Goal: Task Accomplishment & Management: Manage account settings

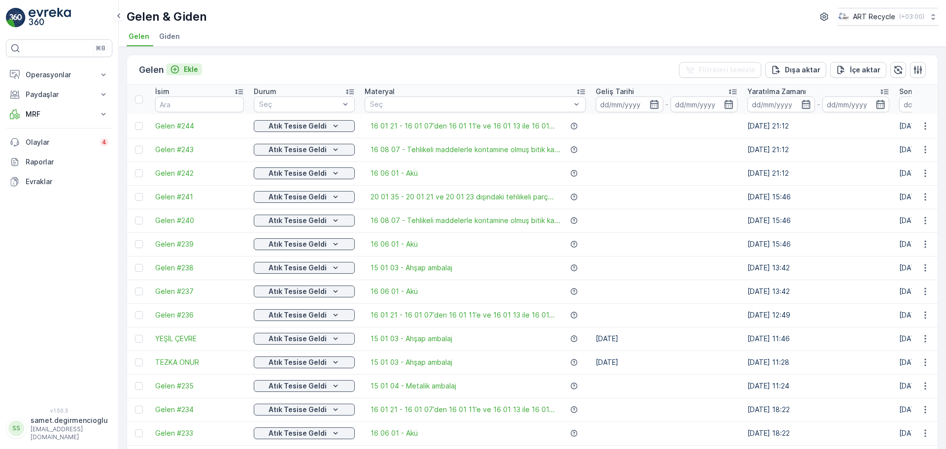
click at [202, 64] on button "Ekle" at bounding box center [184, 70] width 36 height 12
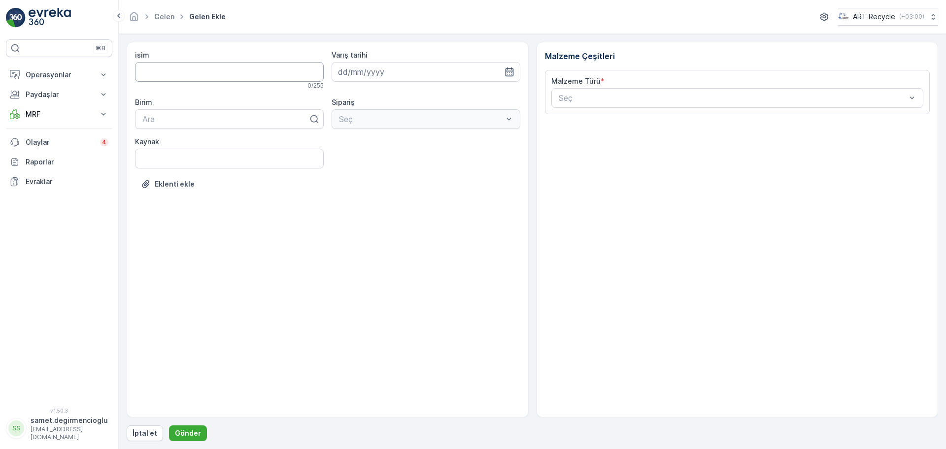
click at [206, 67] on input "isim" at bounding box center [229, 72] width 189 height 20
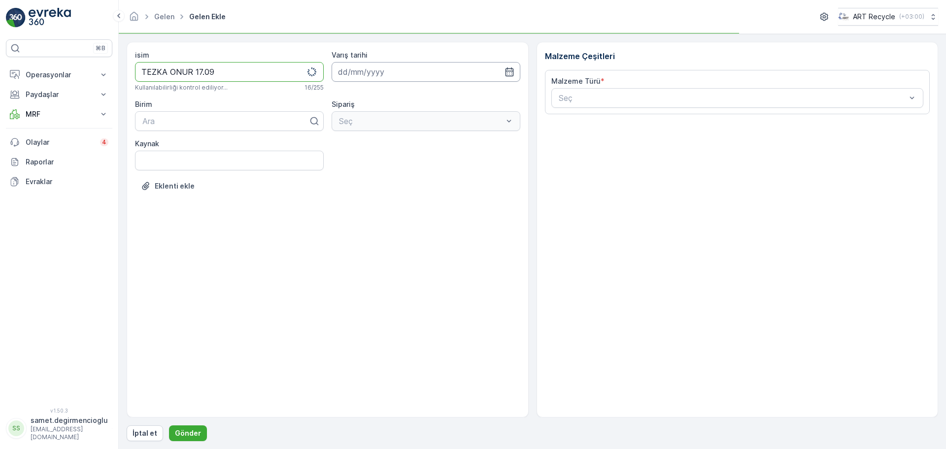
type input "TEZKA ONUR 17.09"
click at [389, 75] on input at bounding box center [426, 72] width 189 height 20
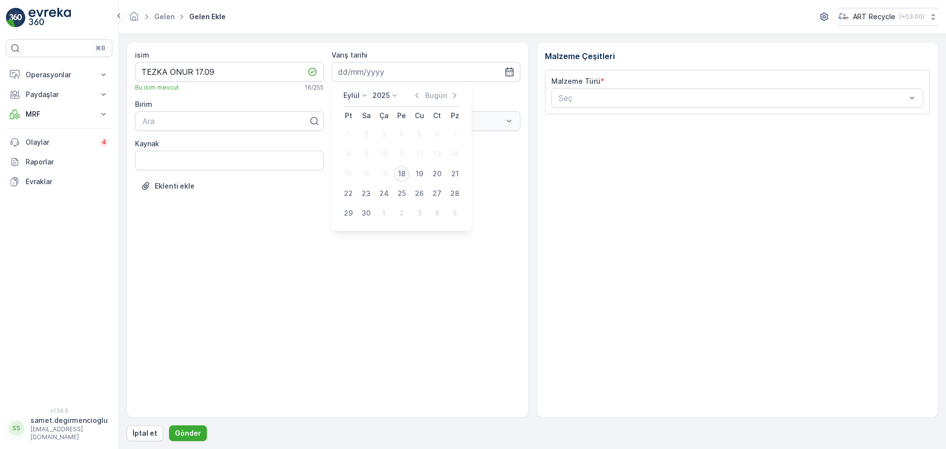
click at [401, 171] on div "18" at bounding box center [402, 174] width 16 height 16
type input "[DATE]"
click at [213, 124] on div at bounding box center [225, 121] width 168 height 9
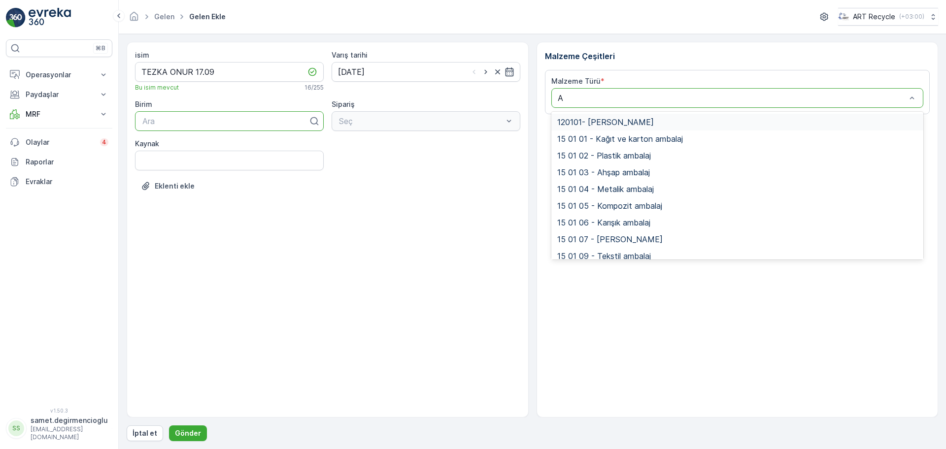
type input "AH"
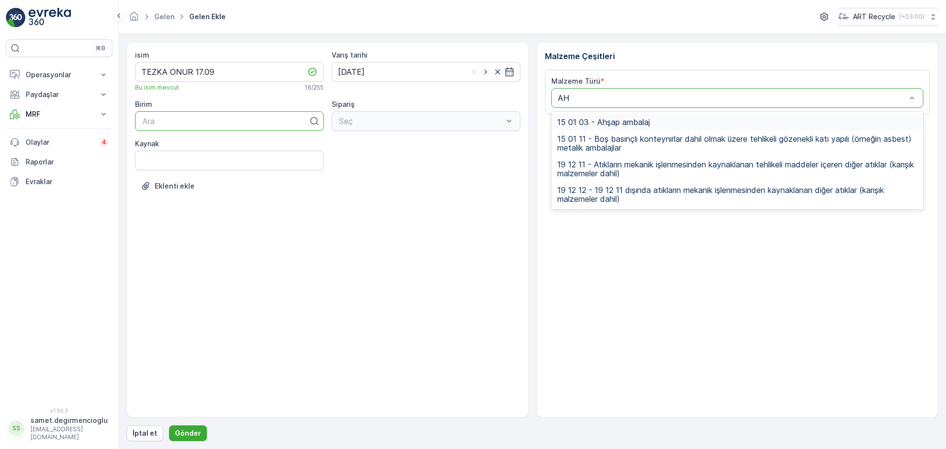
click at [655, 118] on div "15 01 03 - Ahşap ambalaj" at bounding box center [737, 122] width 361 height 9
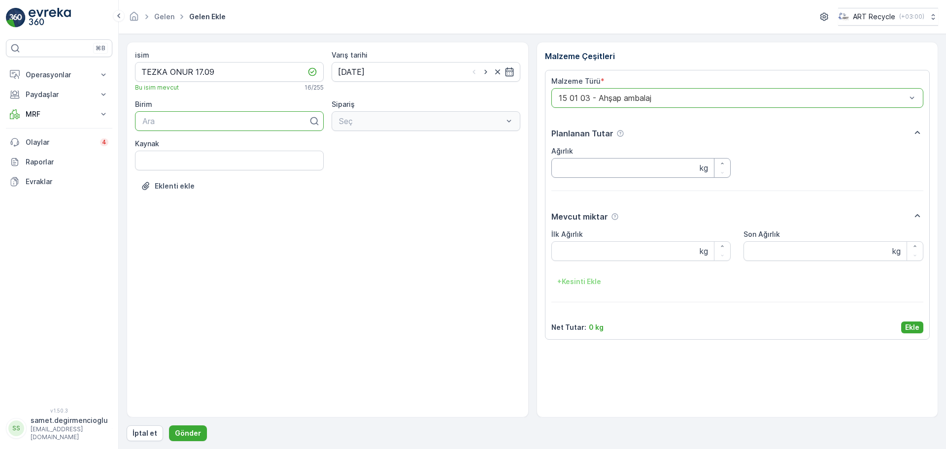
click at [613, 169] on input "Ağırlık" at bounding box center [641, 168] width 180 height 20
type input "1360"
click at [604, 248] on Ağırlık "İlk Ağırlık" at bounding box center [641, 251] width 180 height 20
type Ağırlık "1360"
click at [912, 323] on p "Ekle" at bounding box center [912, 328] width 14 height 10
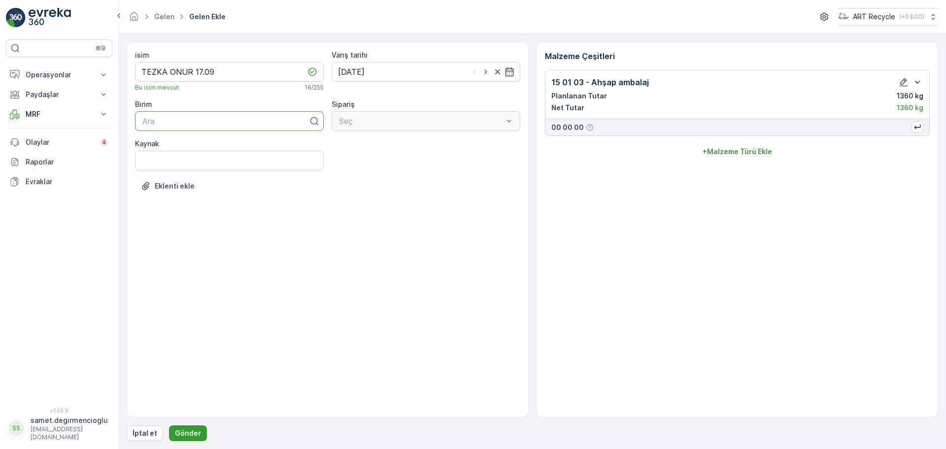
click at [185, 430] on p "Gönder" at bounding box center [188, 434] width 26 height 10
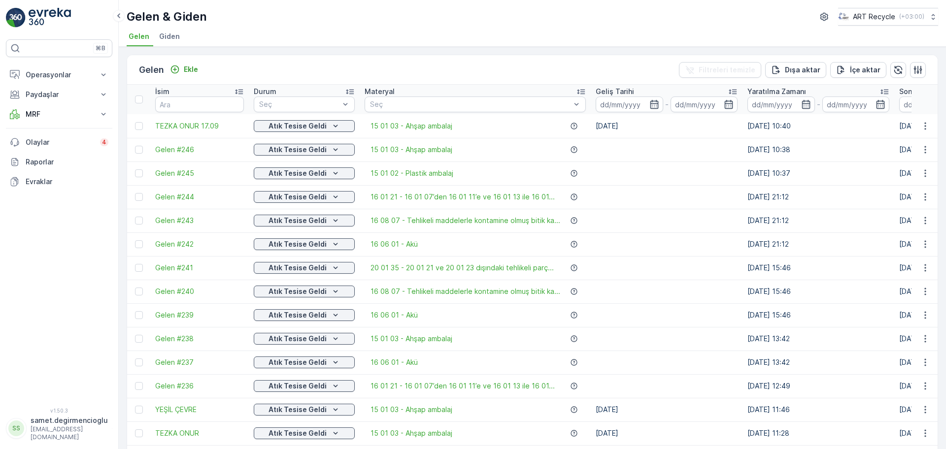
click at [186, 34] on ul "Gelen Giden" at bounding box center [528, 38] width 803 height 17
click at [182, 34] on li "Giden" at bounding box center [170, 38] width 27 height 17
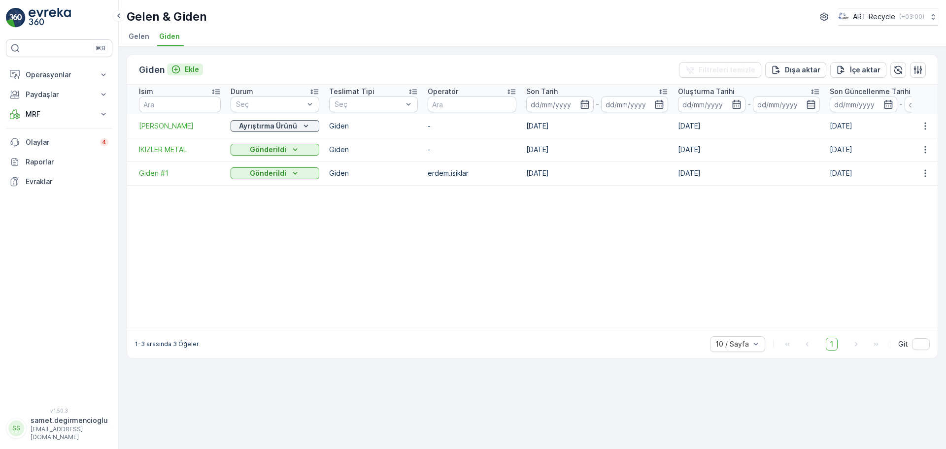
click at [193, 66] on p "Ekle" at bounding box center [192, 70] width 14 height 10
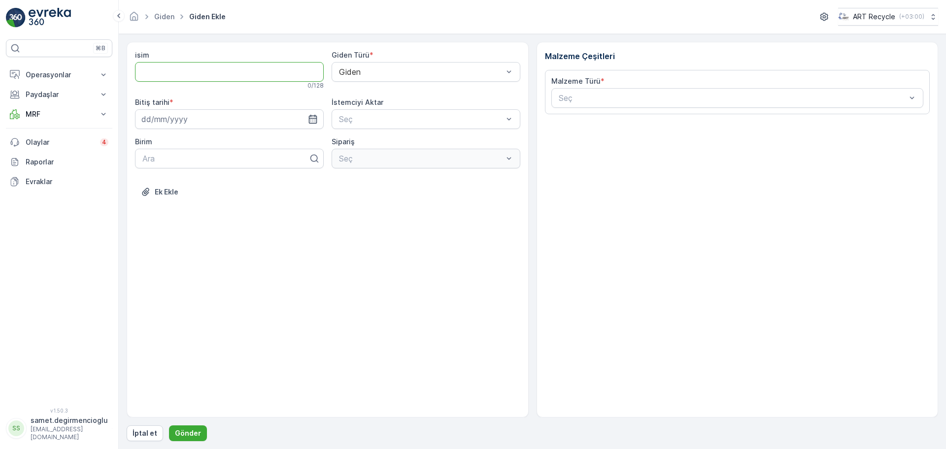
click at [224, 68] on input "isim" at bounding box center [229, 72] width 189 height 20
type input "ALİ VARLI 17.09"
click at [229, 116] on input at bounding box center [229, 121] width 189 height 20
click at [191, 223] on div "17" at bounding box center [187, 223] width 16 height 16
type input "[DATE]"
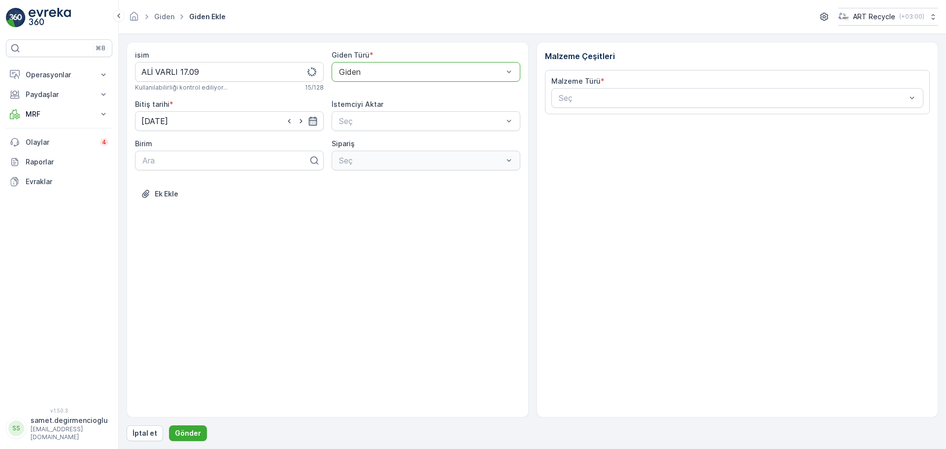
click at [290, 224] on div "isim ALİ VARLI 17.09 Kullanılabilirliği kontrol ediliyor... 15 / 128 Giden Türü…" at bounding box center [328, 230] width 402 height 376
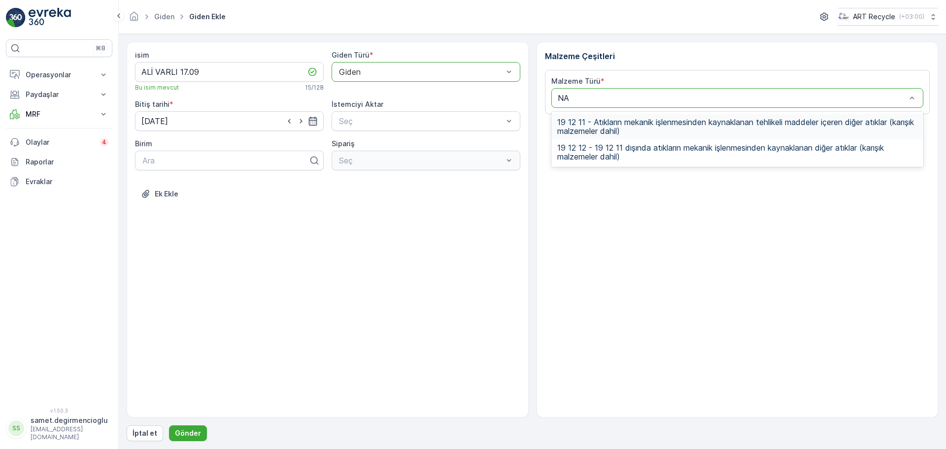
type input "N"
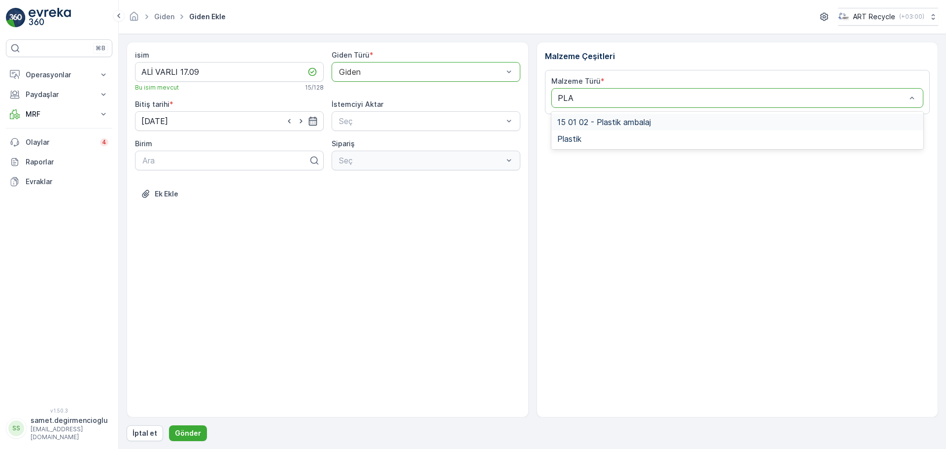
type input "PLAS"
click at [620, 118] on span "15 01 02 - Plastik ambalaj" at bounding box center [604, 122] width 94 height 9
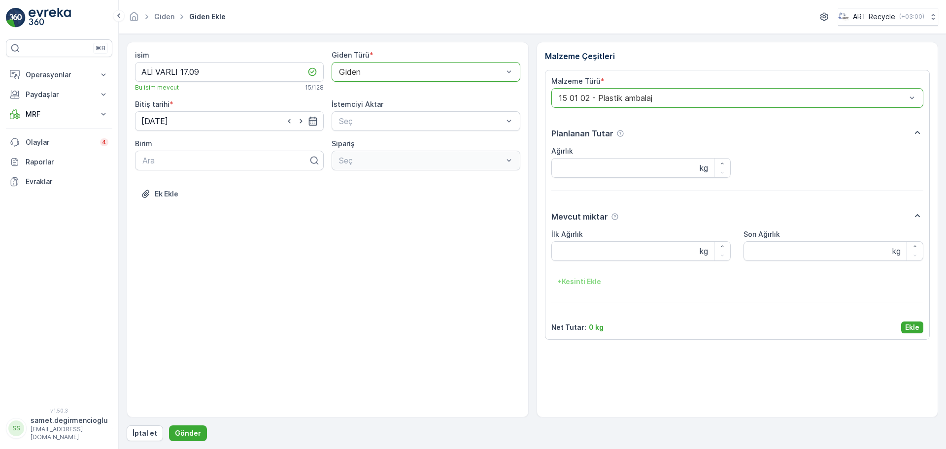
click at [692, 101] on div at bounding box center [733, 98] width 350 height 9
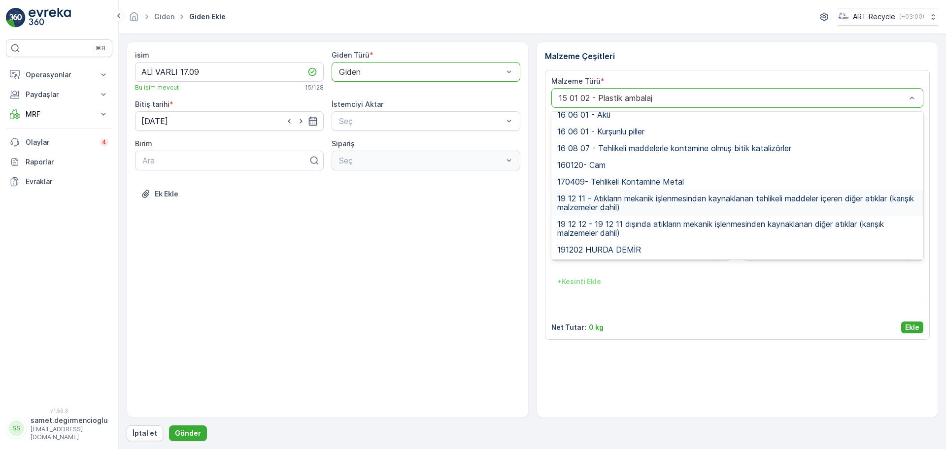
scroll to position [299, 0]
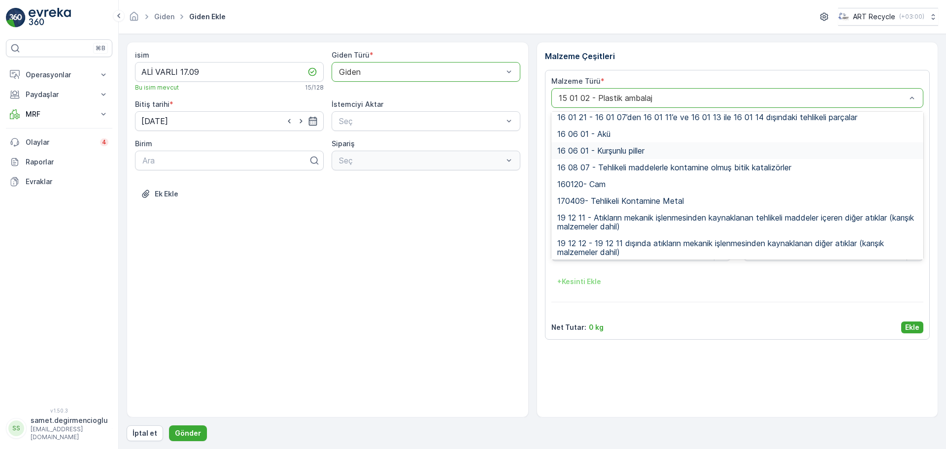
click at [632, 96] on div at bounding box center [733, 98] width 350 height 9
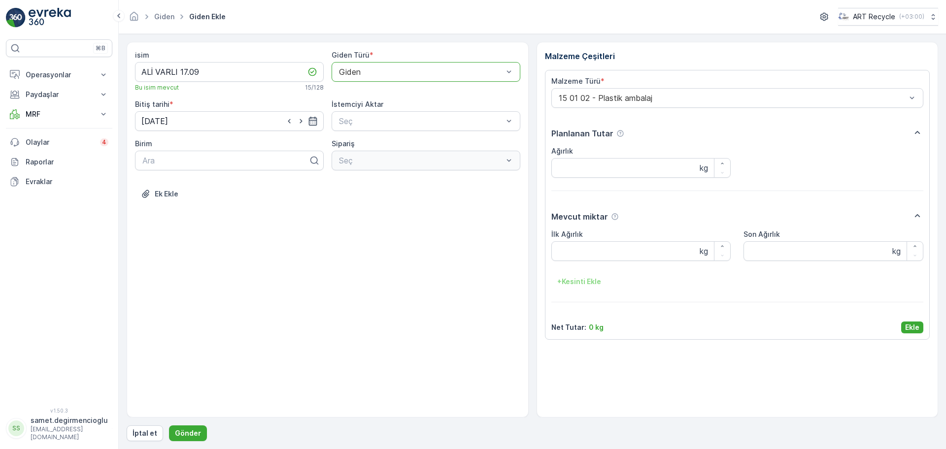
click at [362, 295] on div "isim ALİ VARLI 17.09 Bu isim mevcut 15 / 128 Giden Türü * Giden Bitiş tarihi * …" at bounding box center [328, 230] width 402 height 376
click at [586, 169] on input "Ağırlık" at bounding box center [641, 168] width 180 height 20
type input "1940"
click at [586, 245] on Ağırlık "İlk Ağırlık" at bounding box center [641, 251] width 180 height 20
type Ağırlık "1940"
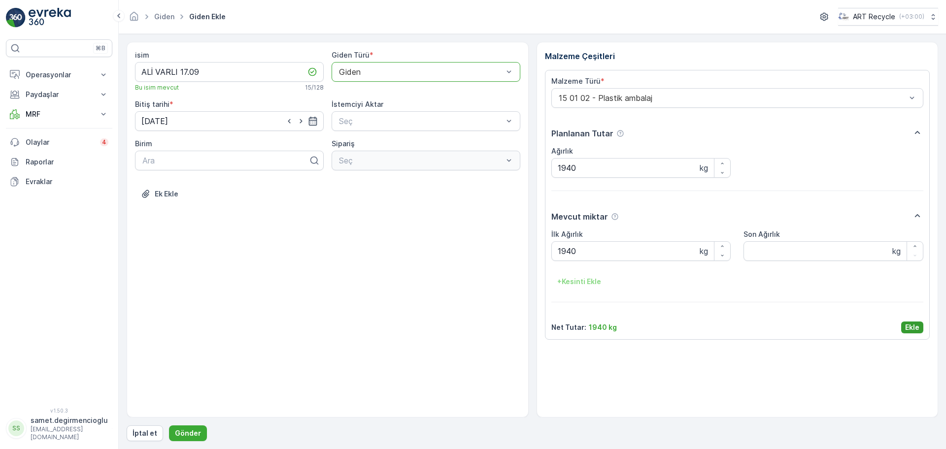
click at [916, 329] on p "Ekle" at bounding box center [912, 328] width 14 height 10
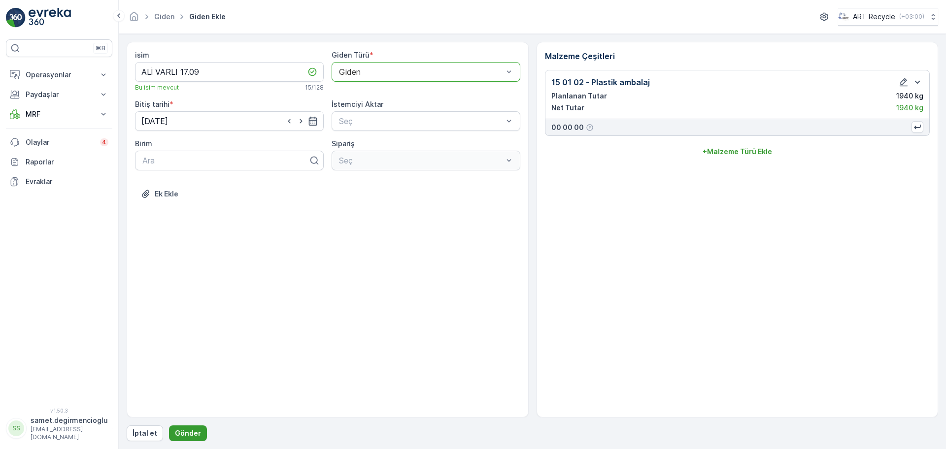
click at [191, 426] on button "Gönder" at bounding box center [188, 434] width 38 height 16
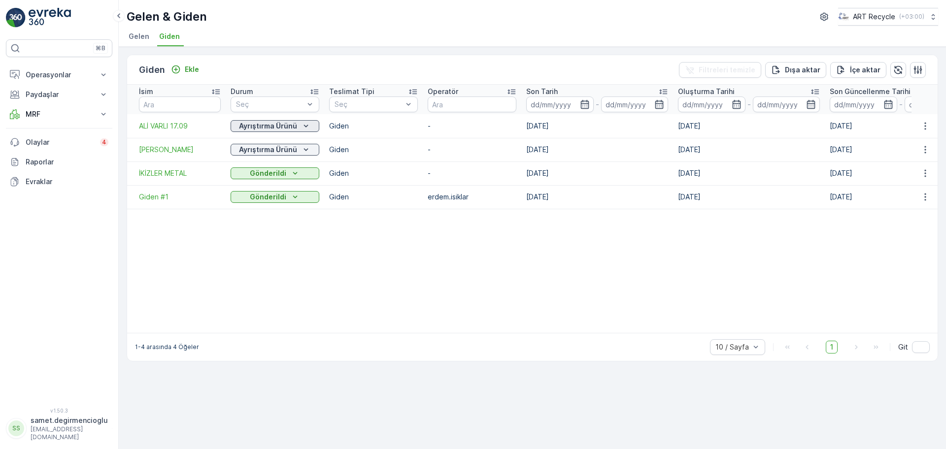
click at [263, 130] on p "Ayrıştırma Ürünü" at bounding box center [268, 126] width 58 height 10
click at [282, 167] on button "Gönderildi" at bounding box center [275, 173] width 89 height 12
click at [282, 168] on p "Gönderildi" at bounding box center [268, 173] width 36 height 10
click at [128, 33] on li "Gelen" at bounding box center [140, 38] width 27 height 17
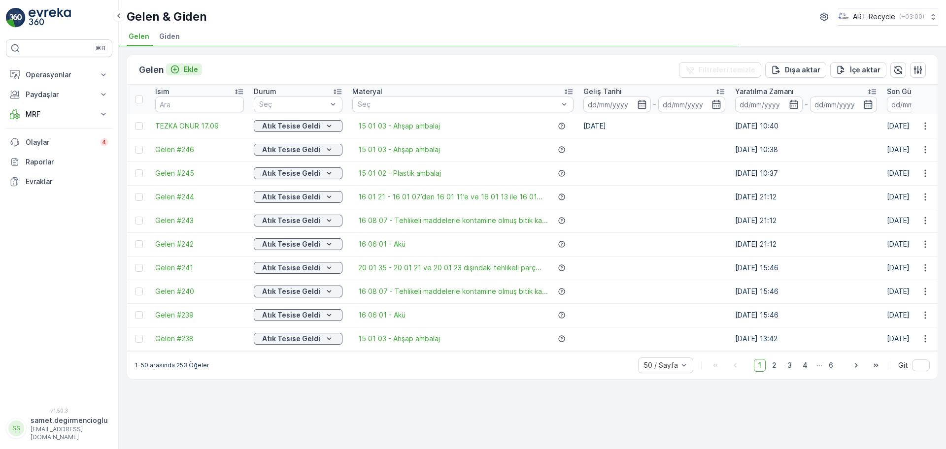
click at [186, 72] on p "Ekle" at bounding box center [191, 70] width 14 height 10
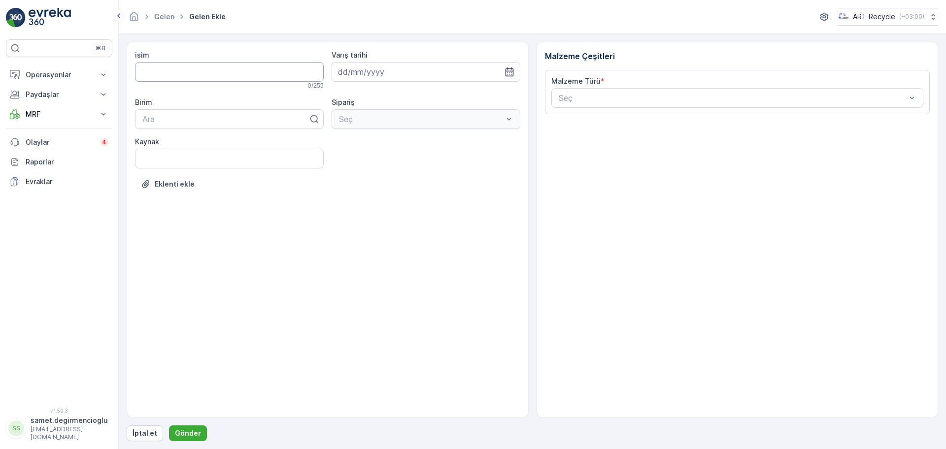
click at [186, 72] on input "isim" at bounding box center [229, 72] width 189 height 20
click at [256, 76] on input "TEZKA ONUR 17.09" at bounding box center [229, 72] width 189 height 20
type input "TEZKA ONUR 17.09."
click at [330, 197] on div "Eklenti ekle" at bounding box center [327, 192] width 385 height 28
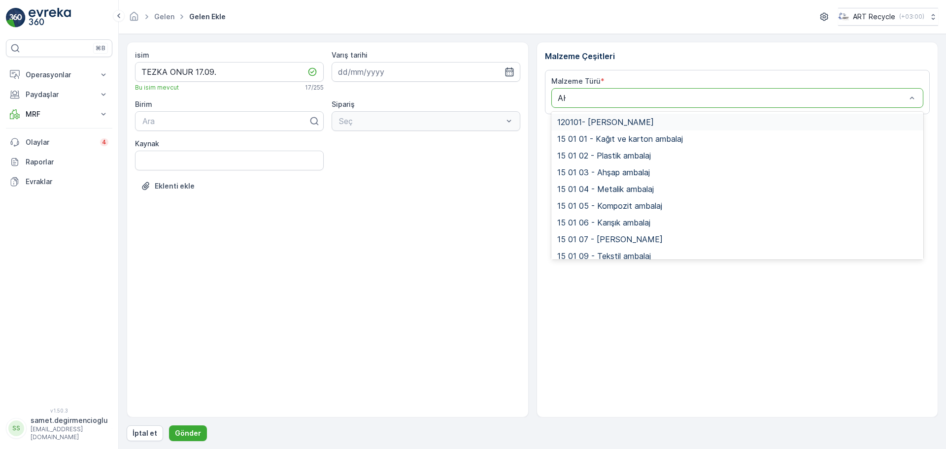
type input "AHŞ"
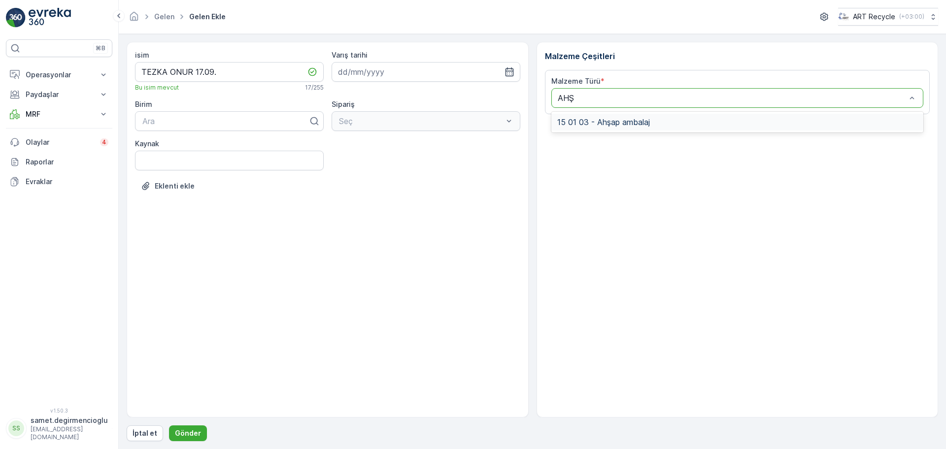
click at [593, 121] on span "15 01 03 - Ahşap ambalaj" at bounding box center [603, 122] width 93 height 9
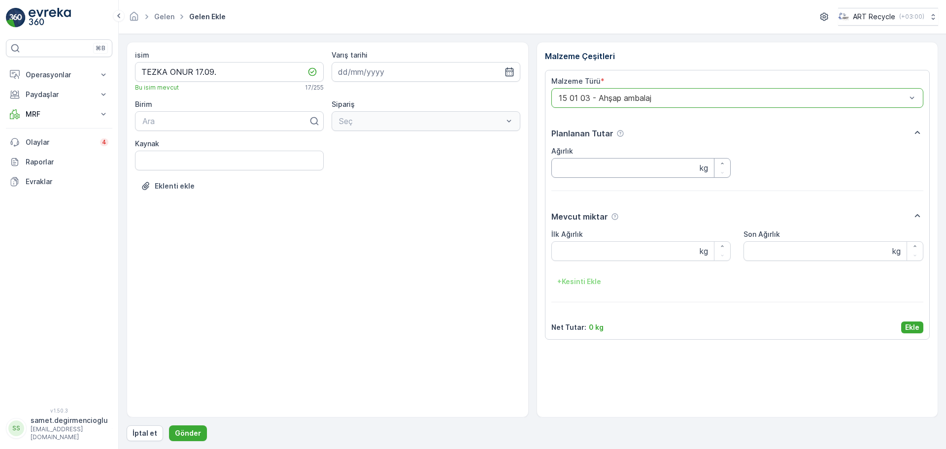
click at [572, 170] on input "Ağırlık" at bounding box center [641, 168] width 180 height 20
type input "1180"
click at [631, 246] on Ağırlık "İlk Ağırlık" at bounding box center [641, 251] width 180 height 20
type Ağırlık "1180"
click at [404, 269] on div "isim TEZKA ONUR 17.09. Bu isim mevcut 17 / 255 Varış tarihi Birim Ara Sipariş S…" at bounding box center [328, 230] width 402 height 376
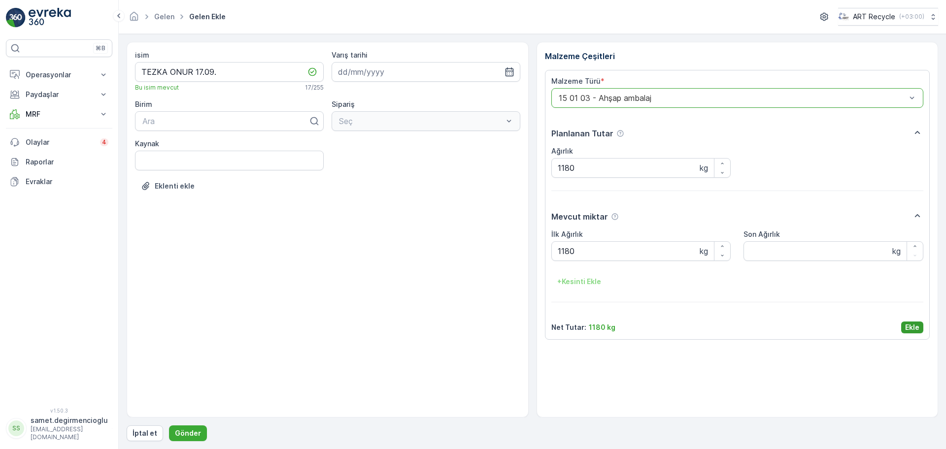
click at [907, 325] on p "Ekle" at bounding box center [912, 328] width 14 height 10
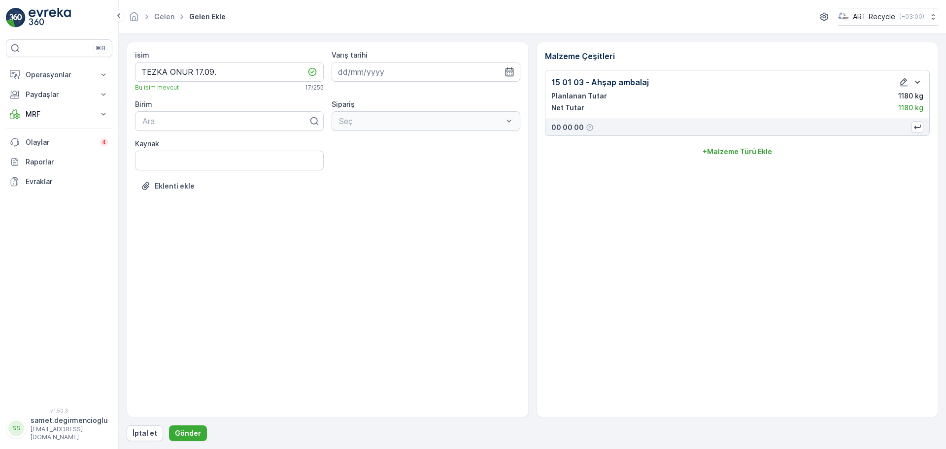
click at [336, 300] on div "isim TEZKA ONUR 17.09. Bu isim mevcut 17 / 255 Varış tarihi Birim Ara Sipariş S…" at bounding box center [328, 230] width 402 height 376
click at [189, 431] on p "Gönder" at bounding box center [188, 434] width 26 height 10
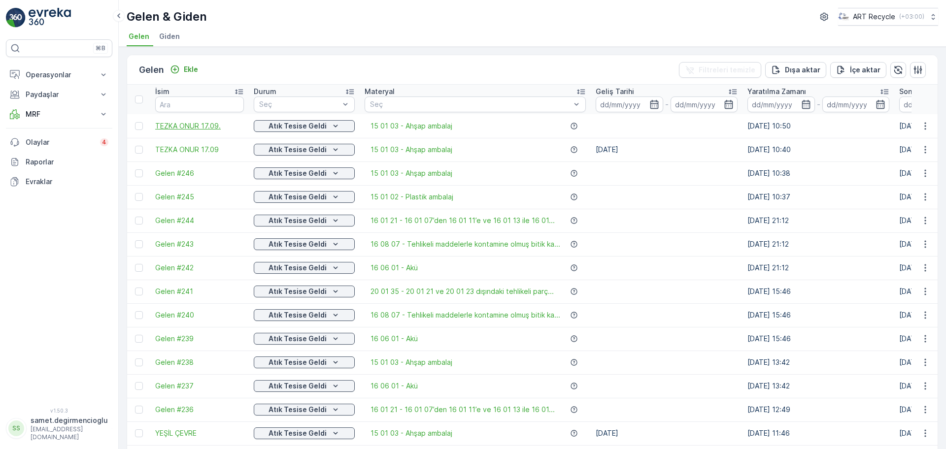
click at [205, 131] on td "TEZKA ONUR 17.09." at bounding box center [199, 126] width 99 height 24
click at [205, 122] on span "TEZKA ONUR 17.09." at bounding box center [199, 126] width 89 height 10
click at [324, 126] on div "Atık Tesise Geldi" at bounding box center [304, 126] width 93 height 10
click at [349, 85] on th "Durum Seç" at bounding box center [304, 100] width 111 height 30
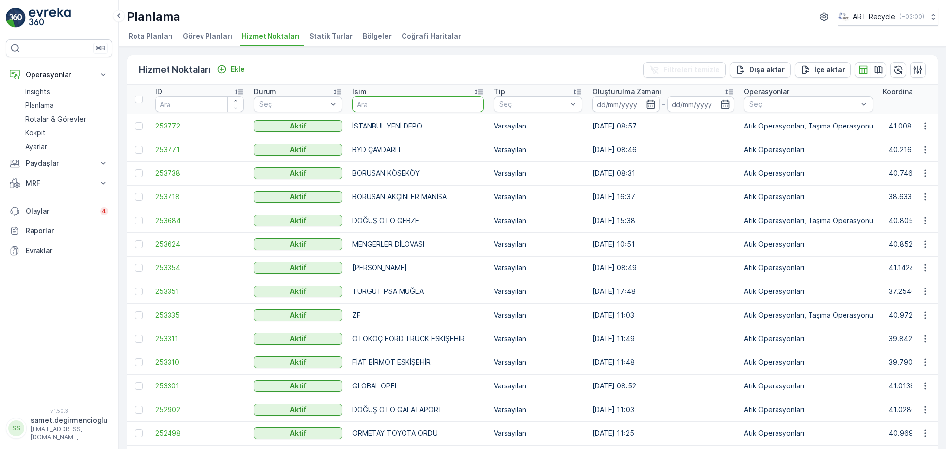
click at [403, 98] on input "text" at bounding box center [418, 105] width 132 height 16
type input "ER KAĞI"
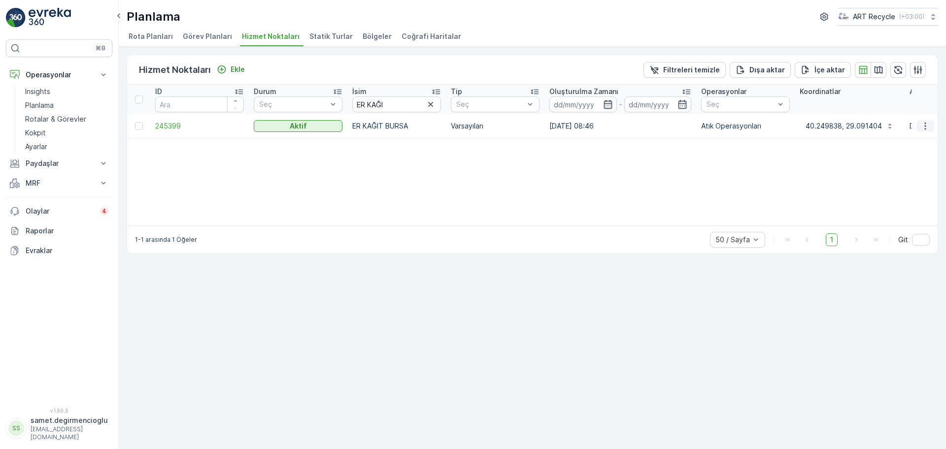
click at [925, 127] on icon "button" at bounding box center [925, 126] width 10 height 10
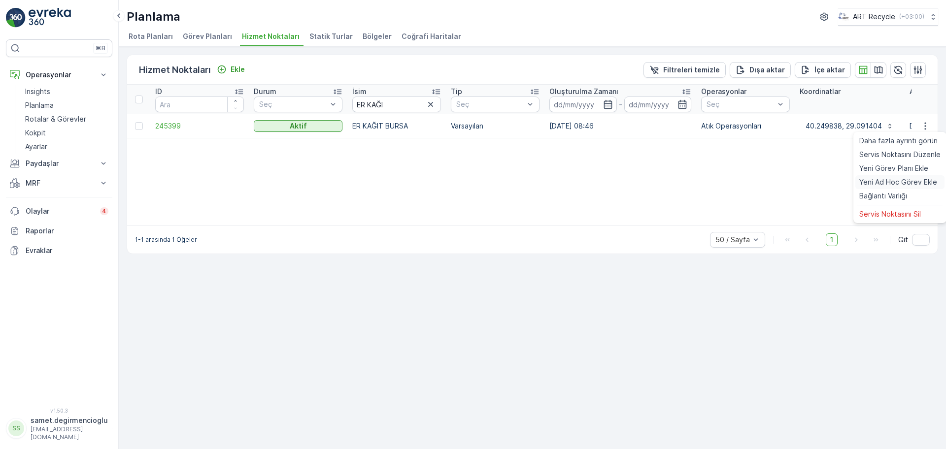
click at [891, 180] on span "Yeni Ad Hoc Görev Ekle" at bounding box center [898, 182] width 78 height 10
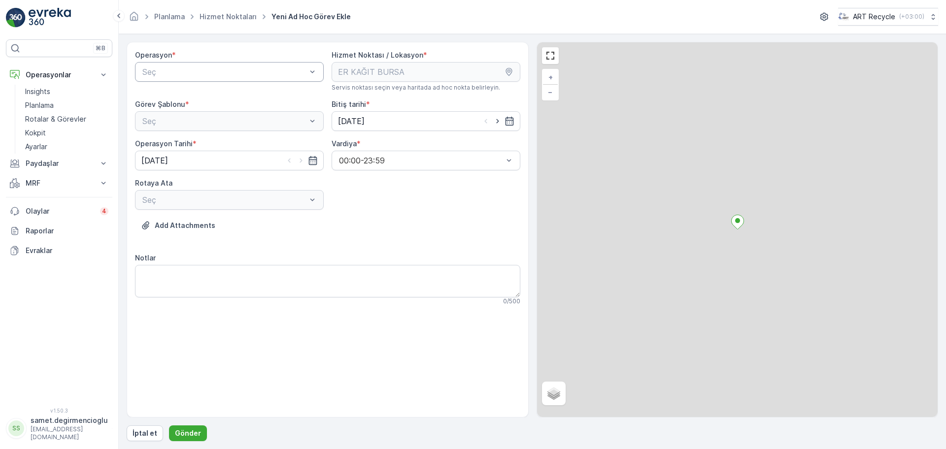
click at [236, 65] on div "Seç" at bounding box center [229, 72] width 189 height 20
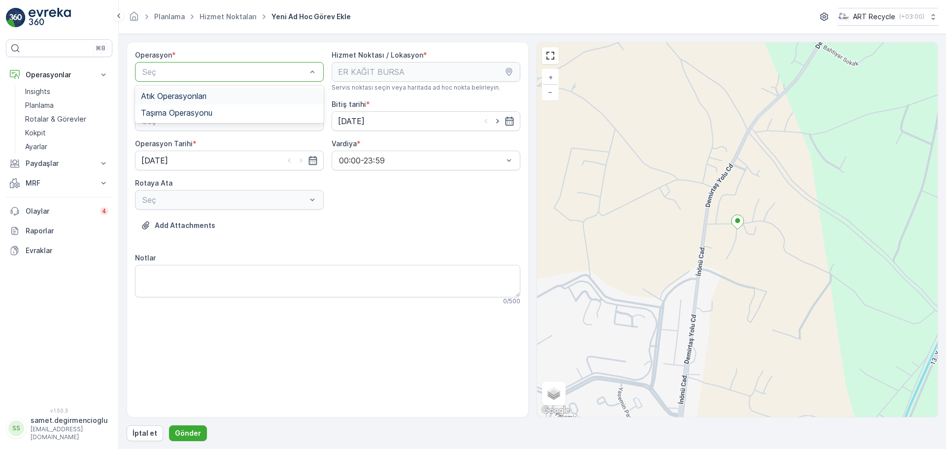
click at [225, 95] on div "Atık Operasyonları" at bounding box center [229, 96] width 177 height 9
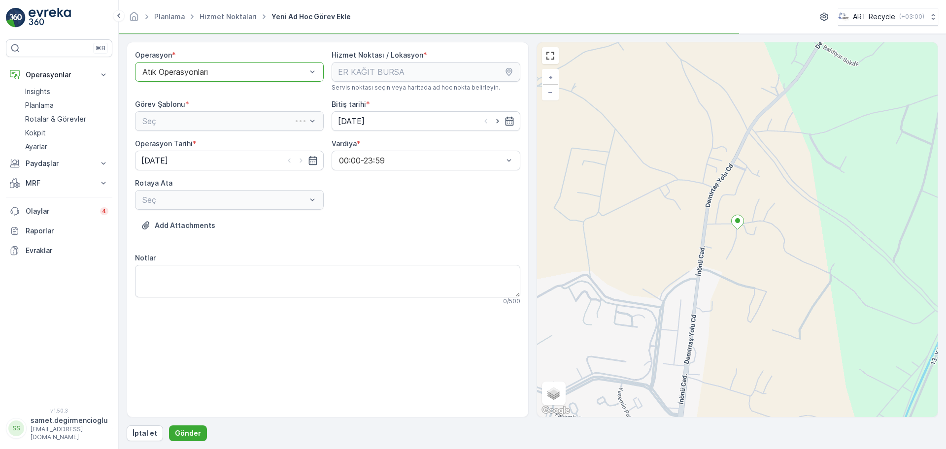
click at [215, 118] on div "Seç" at bounding box center [229, 121] width 189 height 20
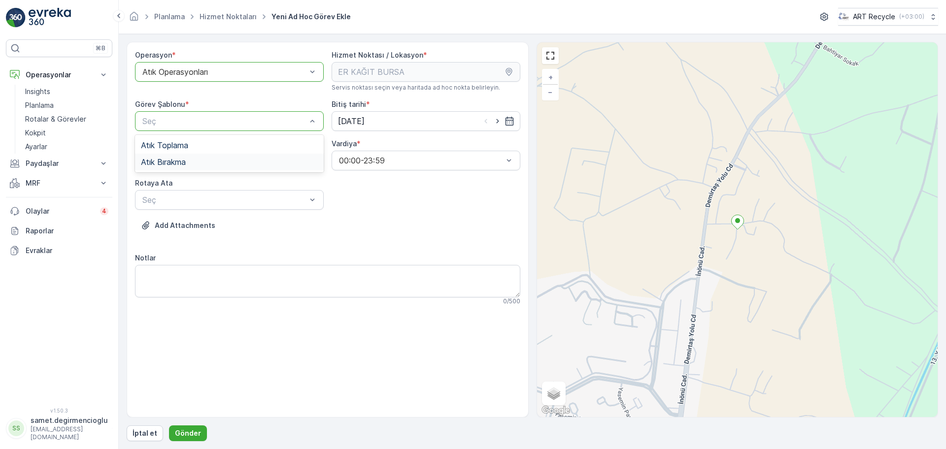
click at [205, 158] on div "Atık Bırakma" at bounding box center [229, 162] width 177 height 9
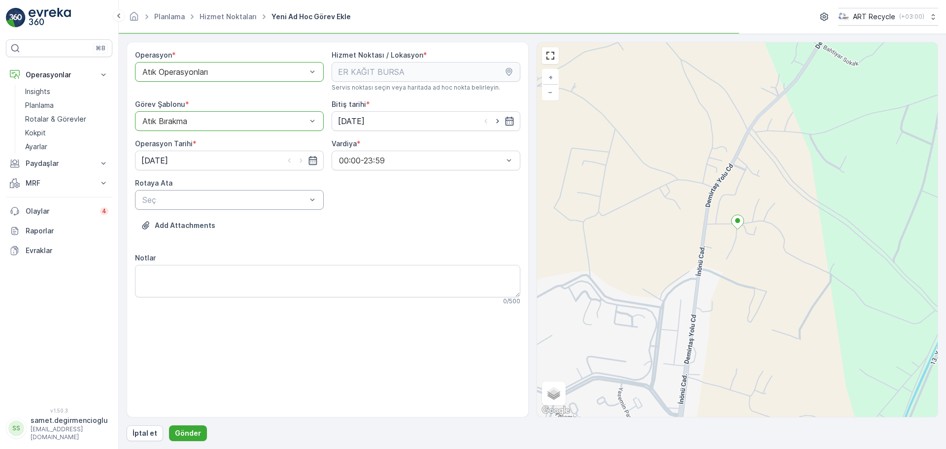
click at [183, 208] on div "Seç" at bounding box center [229, 200] width 189 height 20
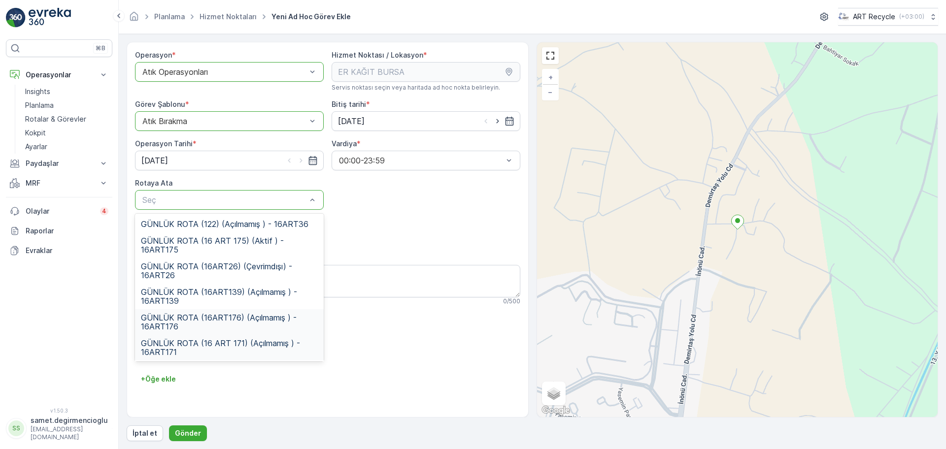
scroll to position [27, 0]
click at [227, 238] on span "GÜNLÜK ROTA (16ART26) (Çevrimdışı) - 16ART26" at bounding box center [229, 244] width 177 height 18
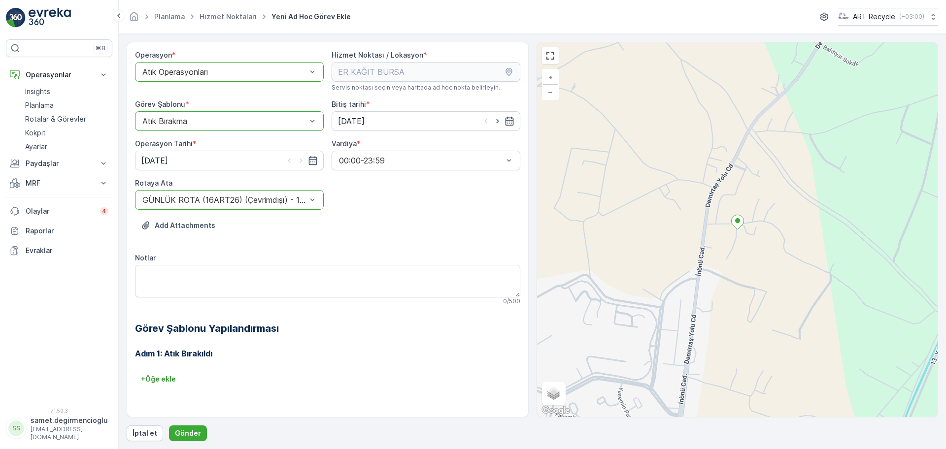
click at [343, 233] on div "Add Attachments" at bounding box center [327, 232] width 385 height 28
click at [192, 430] on p "Gönder" at bounding box center [188, 434] width 26 height 10
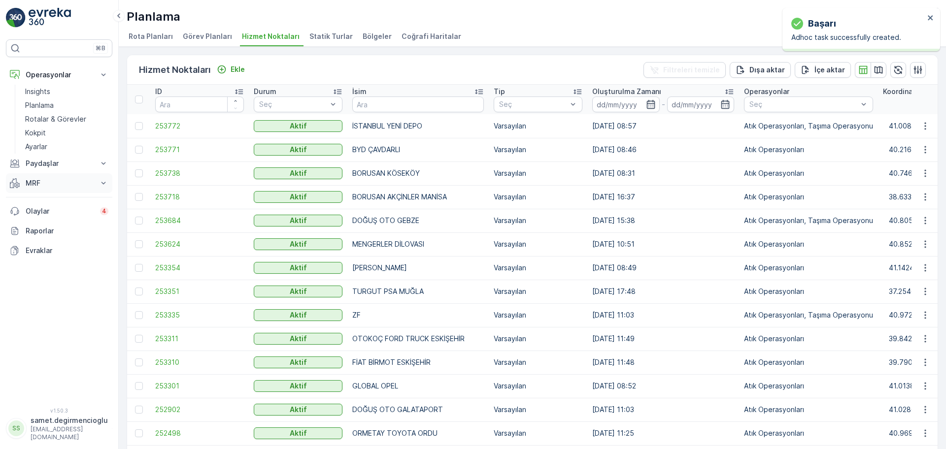
click at [61, 188] on button "MRF" at bounding box center [59, 183] width 106 height 20
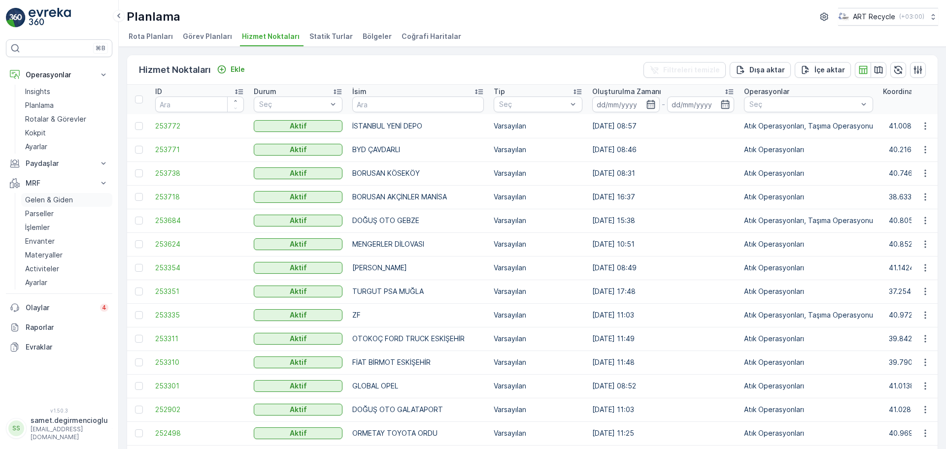
click at [49, 197] on p "Gelen & Giden" at bounding box center [49, 200] width 48 height 10
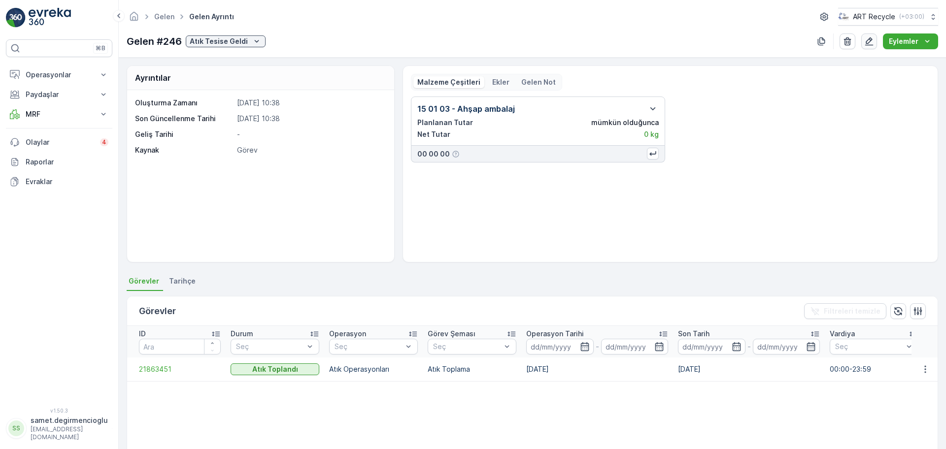
click at [872, 43] on icon "button" at bounding box center [869, 41] width 10 height 10
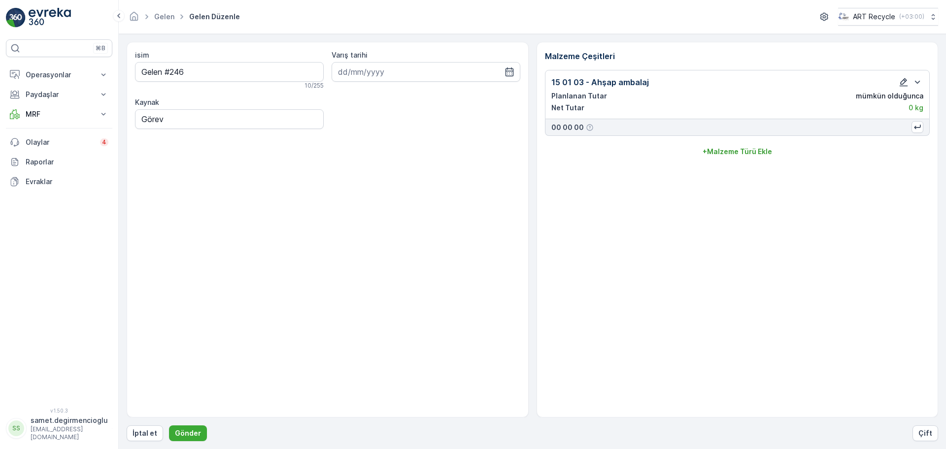
click at [903, 83] on icon "button" at bounding box center [903, 82] width 8 height 8
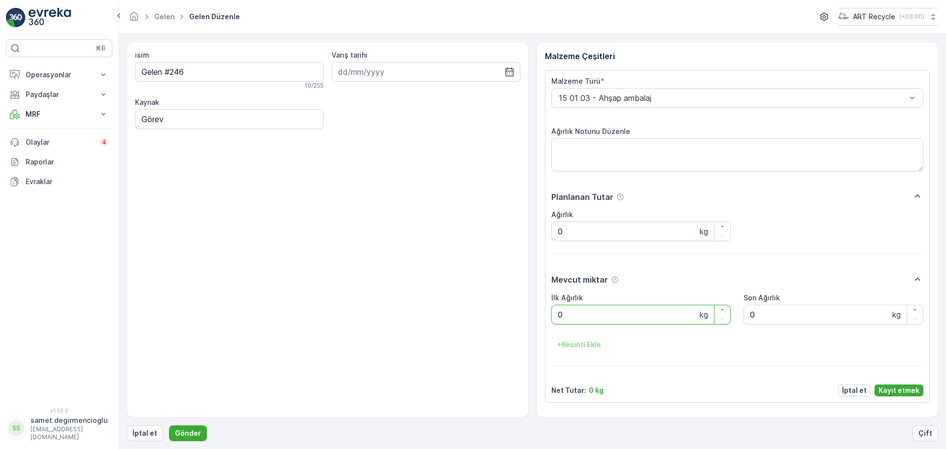
drag, startPoint x: 586, startPoint y: 322, endPoint x: 386, endPoint y: 303, distance: 201.4
click at [398, 298] on div "isim Gelen #246 10 / 255 Varış tarihi Kaynak Görev Malzeme Çeşitleri Malzeme Tü…" at bounding box center [532, 230] width 811 height 376
type Ağırlık "2300"
click at [908, 387] on p "Kayıt etmek" at bounding box center [898, 391] width 41 height 10
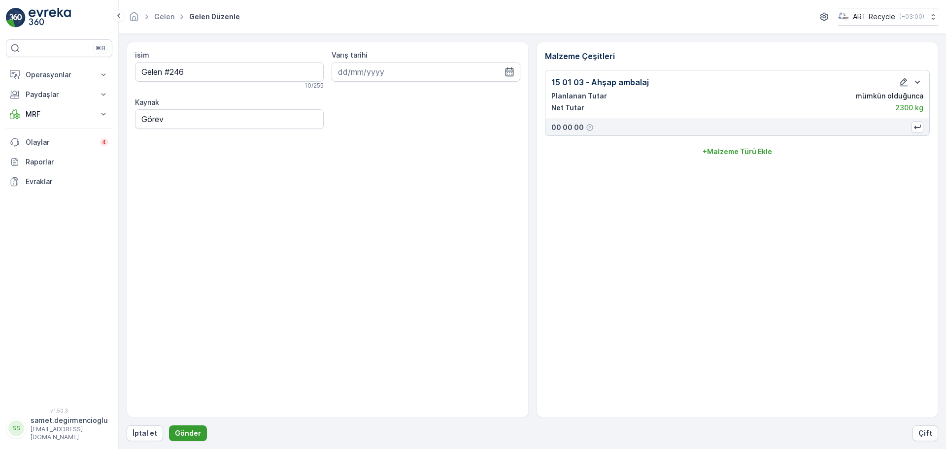
click at [184, 429] on p "Gönder" at bounding box center [188, 434] width 26 height 10
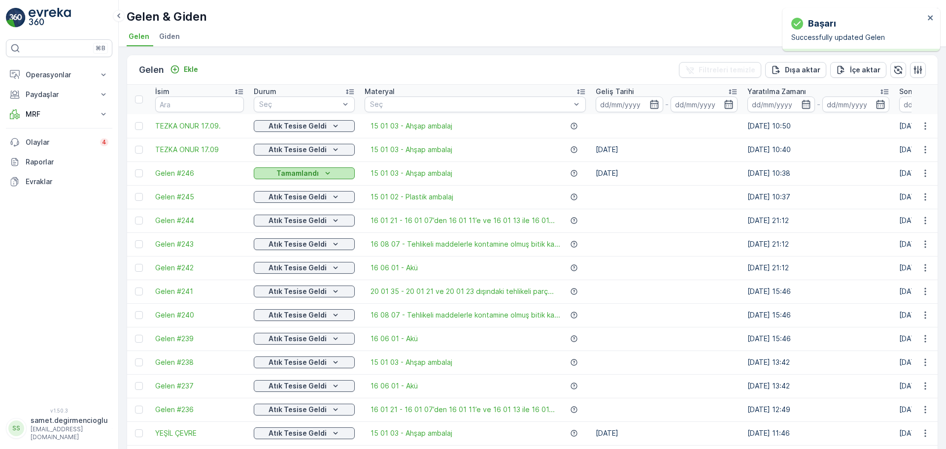
click at [309, 174] on p "Tamamlandı" at bounding box center [297, 173] width 42 height 10
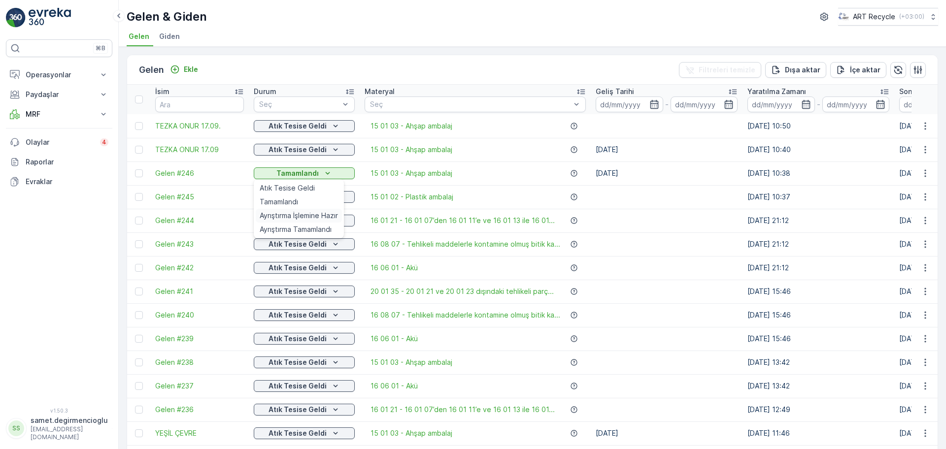
click at [299, 214] on span "Ayrıştırma İşlemine Hazır" at bounding box center [299, 216] width 78 height 10
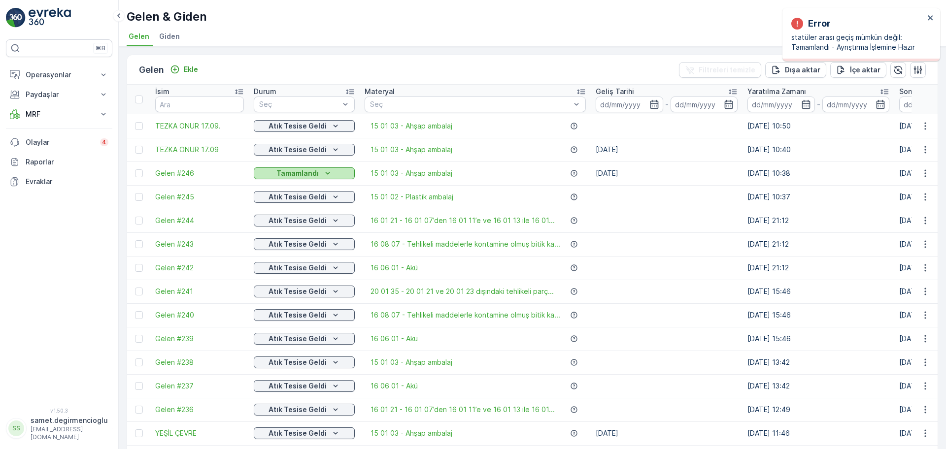
click at [306, 172] on p "Tamamlandı" at bounding box center [297, 173] width 42 height 10
click at [307, 185] on span "Atık Tesise Geldi" at bounding box center [287, 188] width 55 height 10
click at [297, 172] on p "Tamamlandı" at bounding box center [297, 173] width 42 height 10
click at [293, 224] on div "Ayrıştırma Tamamlandı" at bounding box center [299, 230] width 86 height 14
click at [306, 171] on p "Tamamlandı" at bounding box center [297, 173] width 42 height 10
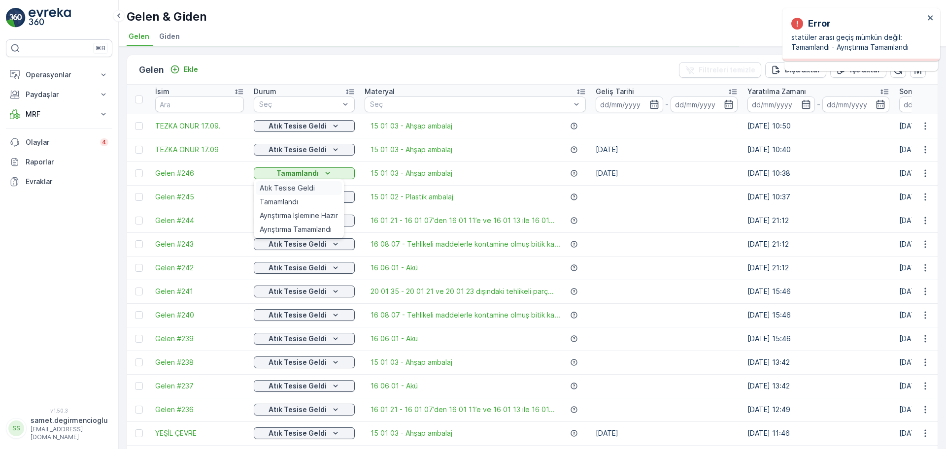
click at [302, 184] on span "Atık Tesise Geldi" at bounding box center [287, 188] width 55 height 10
click at [313, 164] on td "Tamamlandı" at bounding box center [304, 174] width 111 height 24
click at [312, 167] on button "Tamamlandı" at bounding box center [304, 173] width 101 height 12
click at [304, 211] on span "Ayrıştırma İşlemine Hazır" at bounding box center [299, 216] width 78 height 10
click at [314, 171] on p "Tamamlandı" at bounding box center [297, 173] width 42 height 10
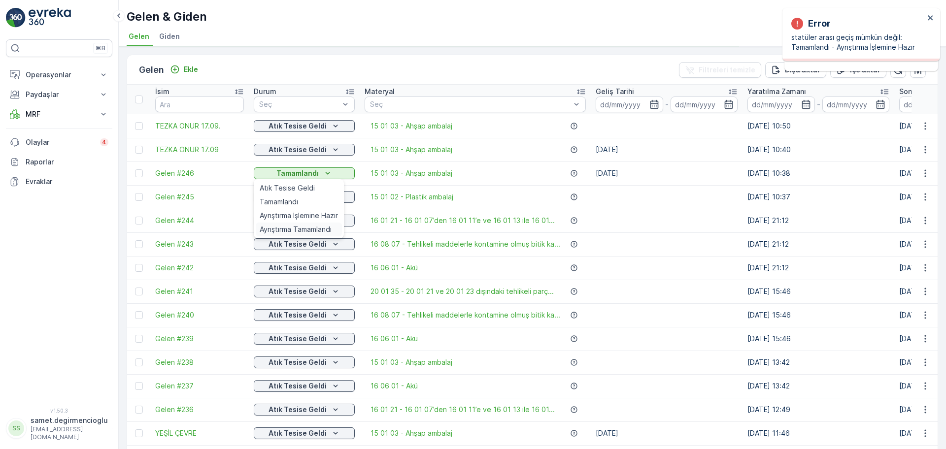
click at [303, 233] on span "Ayrıştırma Tamamlandı" at bounding box center [296, 230] width 72 height 10
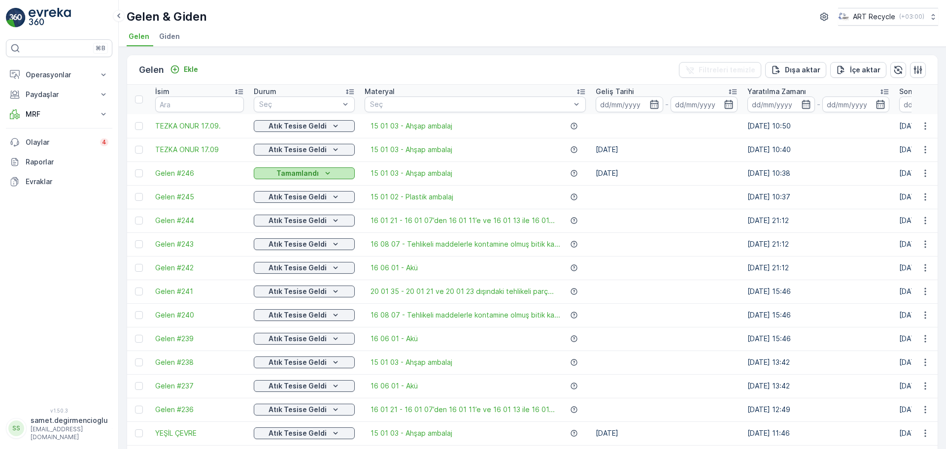
click at [293, 175] on p "Tamamlandı" at bounding box center [297, 173] width 42 height 10
click at [290, 209] on div "Ayrıştırma İşlemine Hazır" at bounding box center [299, 216] width 86 height 14
click at [302, 178] on p "Tamamlandı" at bounding box center [297, 173] width 42 height 10
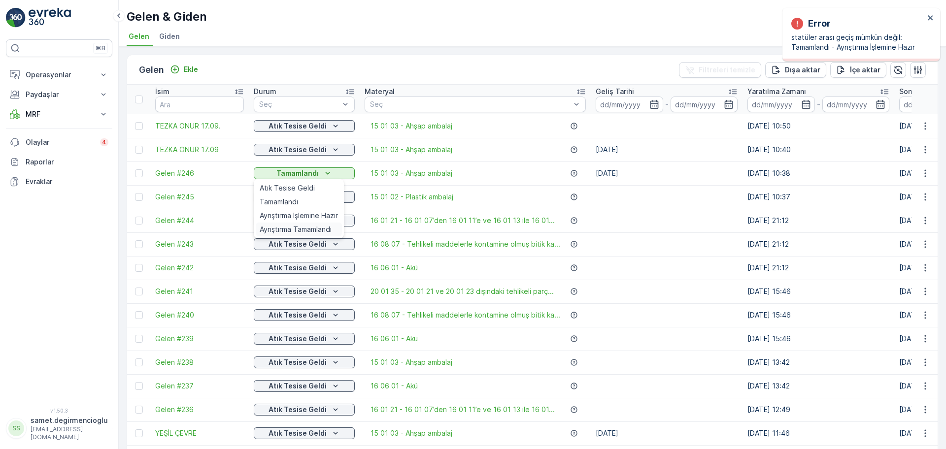
click at [292, 232] on span "Ayrıştırma Tamamlandı" at bounding box center [296, 230] width 72 height 10
click at [298, 170] on p "Tamamlandı" at bounding box center [297, 173] width 42 height 10
click at [291, 190] on span "Atık Tesise Geldi" at bounding box center [287, 188] width 55 height 10
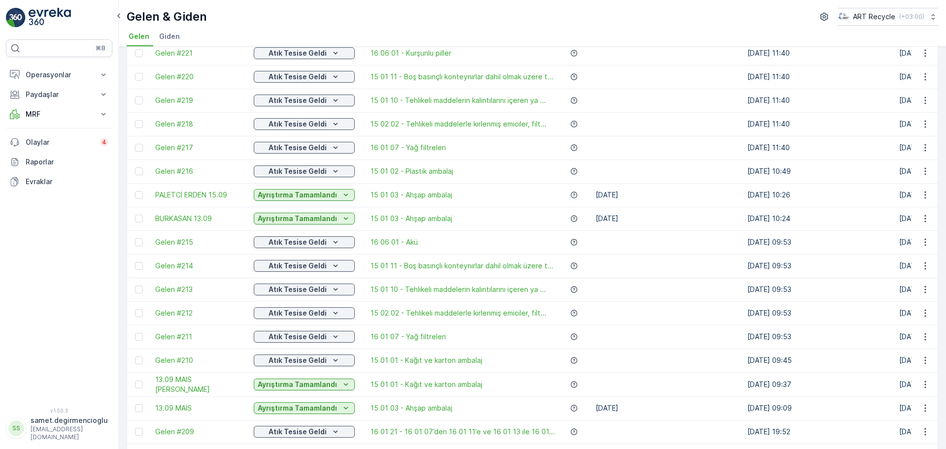
scroll to position [889, 0]
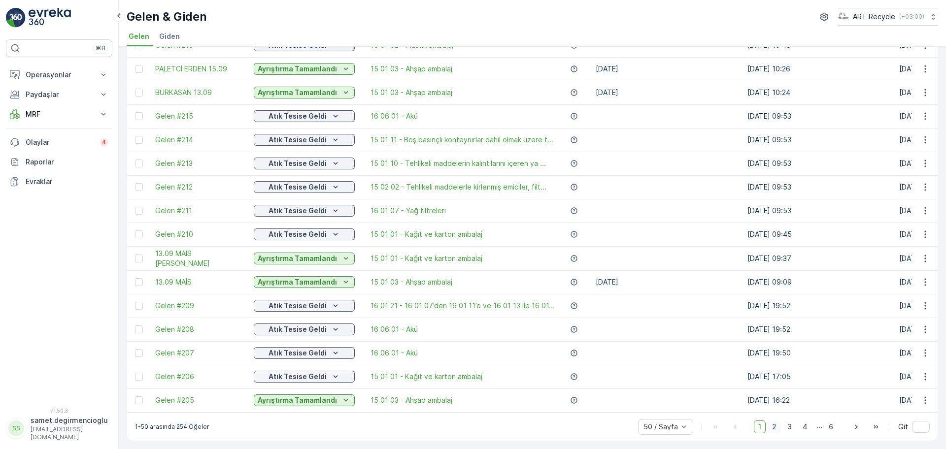
click at [777, 429] on span "2" at bounding box center [773, 427] width 13 height 13
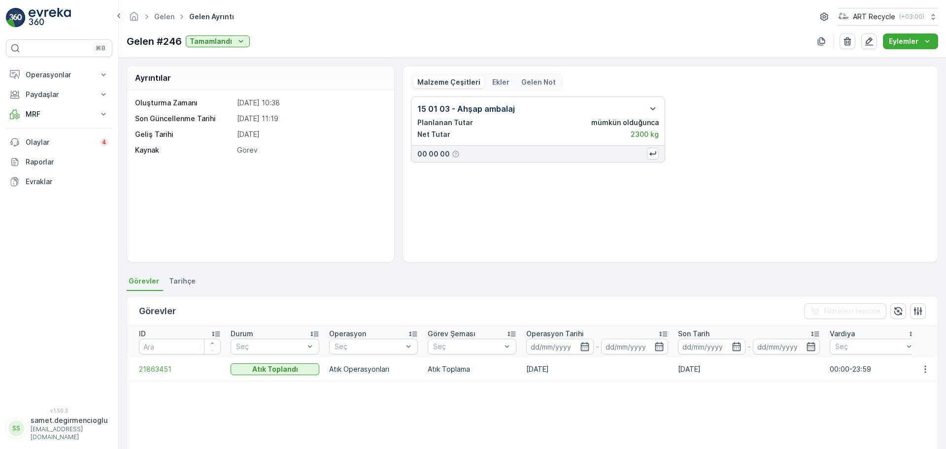
click at [222, 34] on div "Gelen #246 Tamamlandı" at bounding box center [188, 41] width 123 height 15
click at [222, 35] on button "Tamamlandı" at bounding box center [218, 41] width 64 height 12
click at [223, 52] on span "Atık Tesise Geldi" at bounding box center [219, 56] width 55 height 10
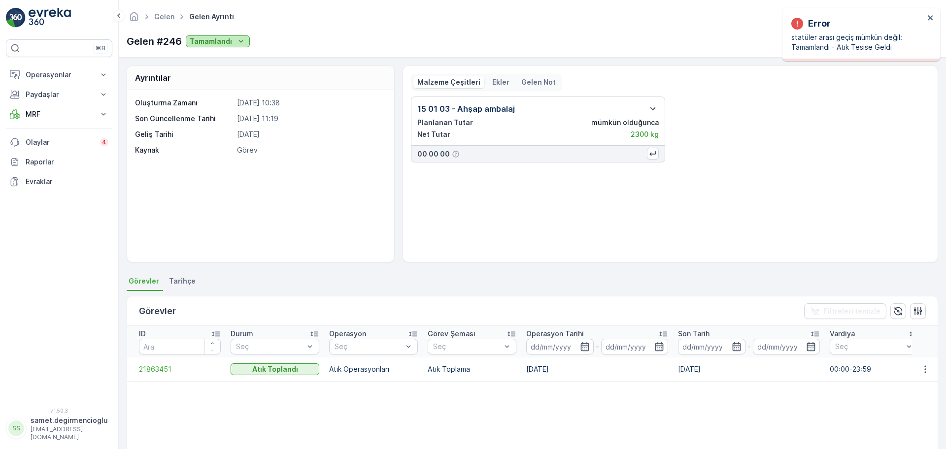
click at [217, 37] on p "Tamamlandı" at bounding box center [211, 41] width 42 height 10
click at [229, 85] on span "Ayrıştırma İşlemine Hazır" at bounding box center [231, 84] width 78 height 10
click at [225, 39] on p "Tamamlandı" at bounding box center [211, 41] width 42 height 10
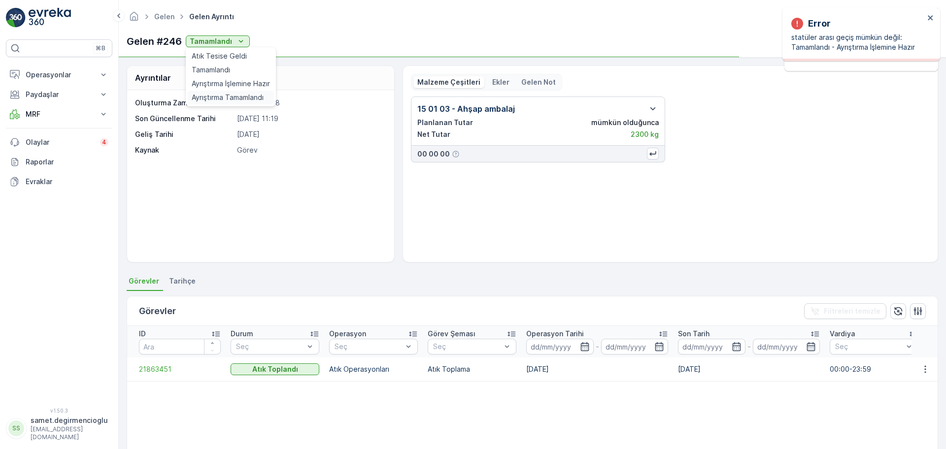
click at [227, 100] on span "Ayrıştırma Tamamlandı" at bounding box center [228, 98] width 72 height 10
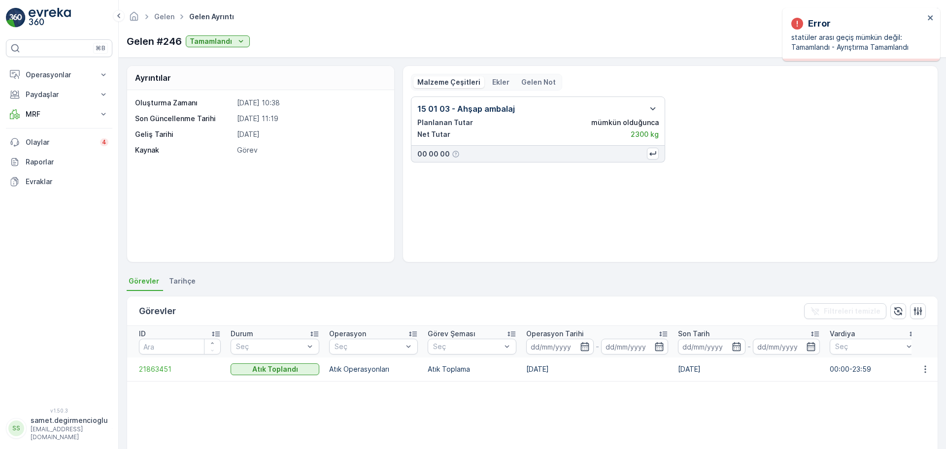
click at [359, 23] on div "Gelen Gelen ayrıntı ART Recycle ( +03:00 )" at bounding box center [532, 17] width 811 height 18
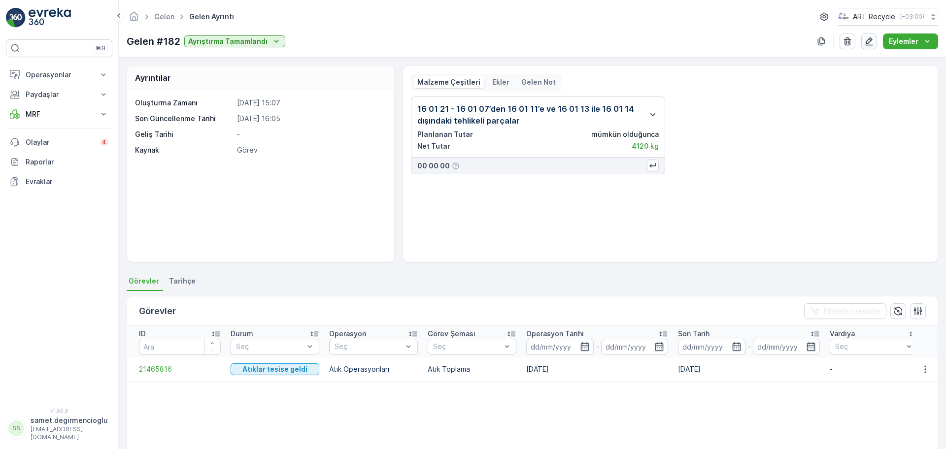
click at [867, 43] on icon "button" at bounding box center [869, 41] width 8 height 8
drag, startPoint x: 621, startPoint y: 144, endPoint x: 727, endPoint y: 153, distance: 105.8
click at [727, 153] on div "16 01 21 - 16 01 07’den 16 01 11’e ve 16 01 13 ile 16 01 14 dışındaki tehlikeli…" at bounding box center [670, 136] width 519 height 78
click at [867, 39] on icon "button" at bounding box center [869, 41] width 10 height 10
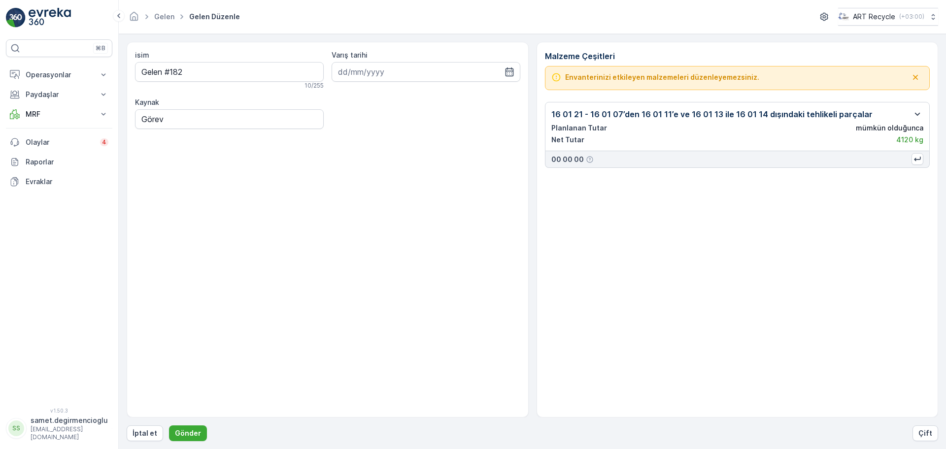
click at [914, 111] on icon "button" at bounding box center [917, 114] width 12 height 12
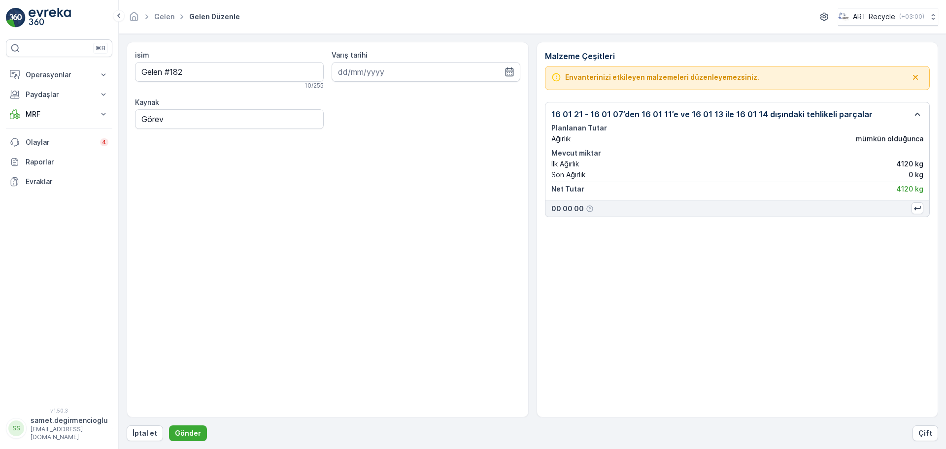
click at [914, 111] on icon "button" at bounding box center [917, 114] width 12 height 12
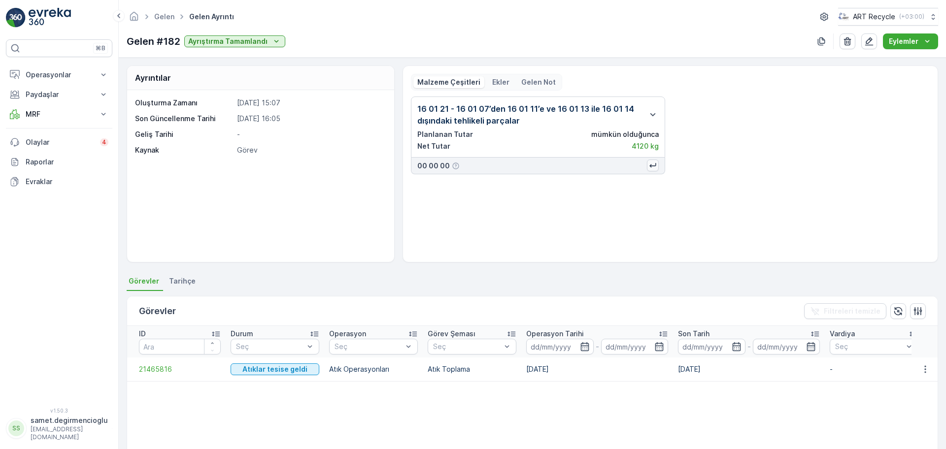
click at [648, 165] on icon "button" at bounding box center [653, 166] width 10 height 10
click at [723, 184] on p "Ağırlık Notunu Düzenle :" at bounding box center [690, 182] width 81 height 10
click at [696, 180] on p "Ağırlık Notunu Düzenle :" at bounding box center [690, 182] width 81 height 10
click at [652, 167] on icon "button" at bounding box center [653, 166] width 10 height 10
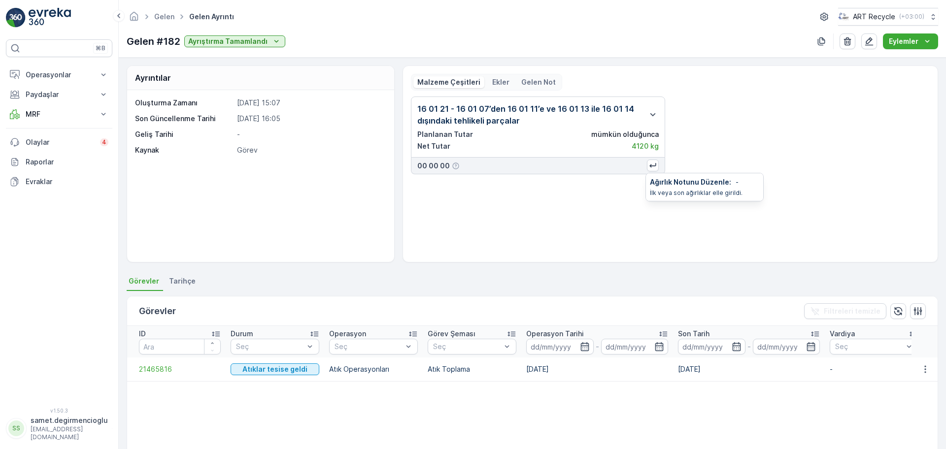
click at [655, 176] on div "Ağırlık Notunu Düzenle : - İlk veya son ağırlıklar elle girildi." at bounding box center [704, 187] width 117 height 28
click at [656, 178] on p "Ağırlık Notunu Düzenle :" at bounding box center [690, 182] width 81 height 10
click at [649, 116] on icon "button" at bounding box center [653, 115] width 12 height 12
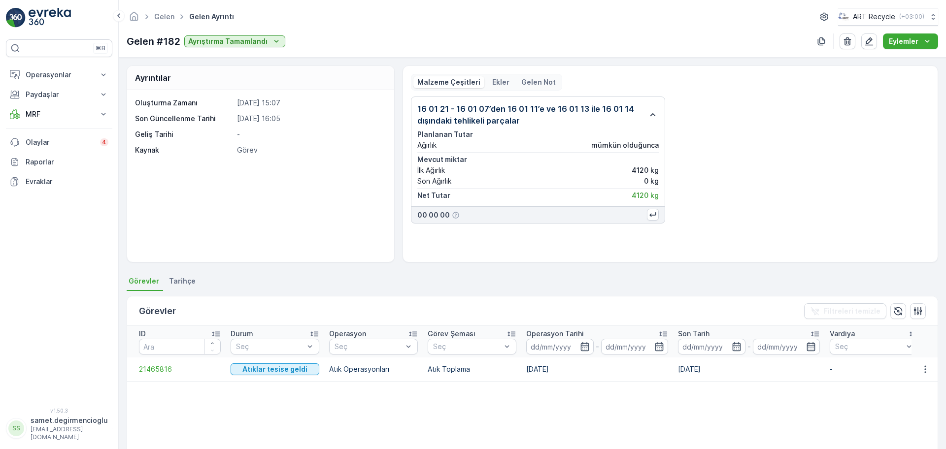
click at [650, 116] on icon "button" at bounding box center [652, 114] width 5 height 3
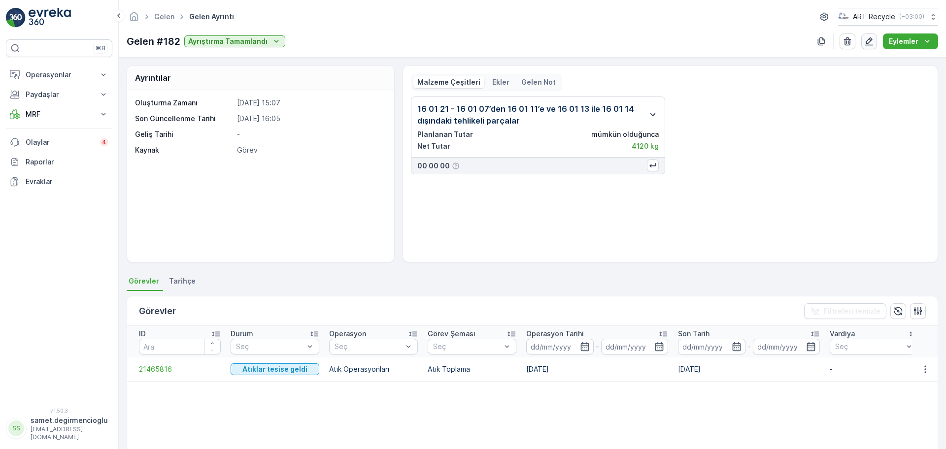
click at [869, 35] on button "button" at bounding box center [869, 41] width 16 height 16
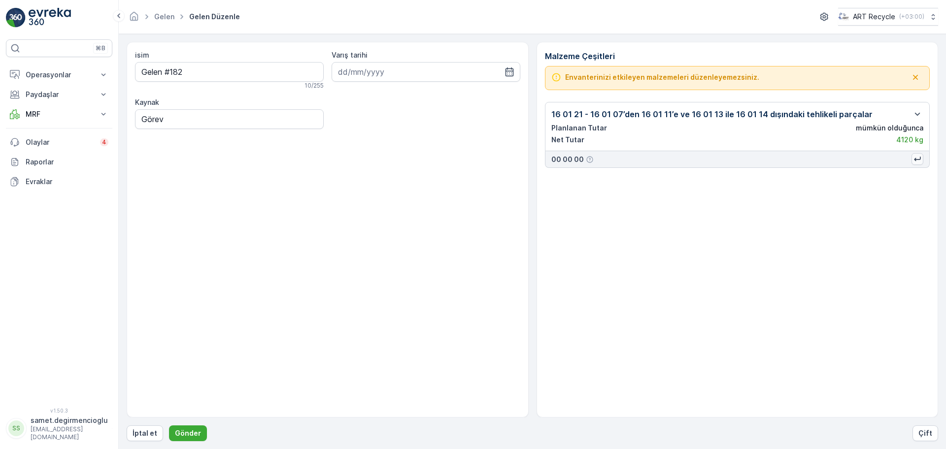
click at [912, 161] on button "button" at bounding box center [917, 159] width 12 height 12
click at [878, 167] on div "Ağırlık Notunu Düzenle : - İlk veya son ağırlıklar elle girildi." at bounding box center [863, 181] width 117 height 28
click at [873, 174] on p "Ağırlık Notunu Düzenle :" at bounding box center [849, 176] width 81 height 10
click at [751, 232] on div "Malzeme Çeşitleri Envanterinizi etkileyen malzemeleri düzenleyemezsiniz. 16 01 …" at bounding box center [737, 230] width 402 height 376
click at [589, 161] on icon "Yardım Araç İkonu" at bounding box center [590, 160] width 8 height 8
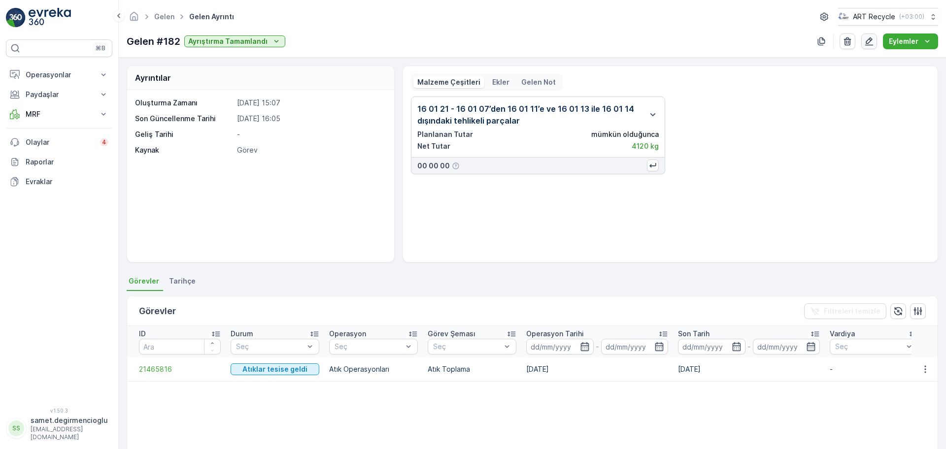
click at [864, 43] on button "button" at bounding box center [869, 41] width 16 height 16
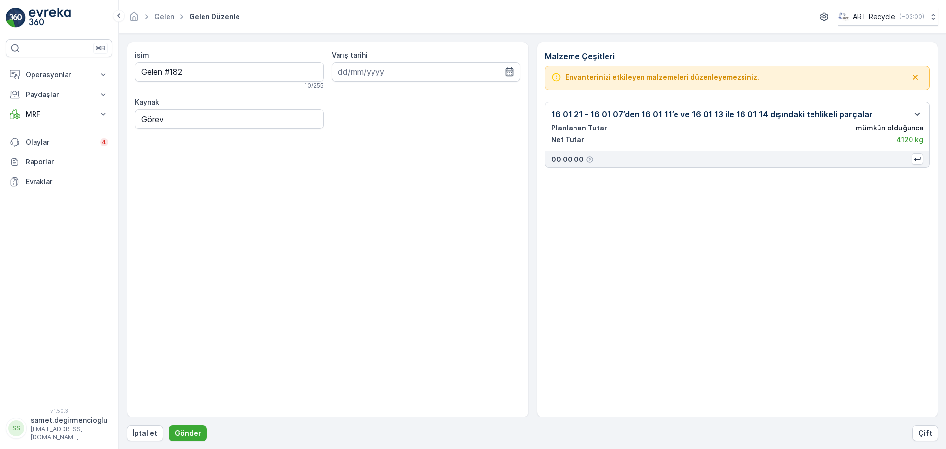
click at [745, 63] on div "Malzeme Çeşitleri Envanterinizi etkileyen malzemeleri düzenleyemezsiniz. 16 01 …" at bounding box center [737, 230] width 402 height 376
click at [913, 116] on icon "button" at bounding box center [917, 114] width 12 height 12
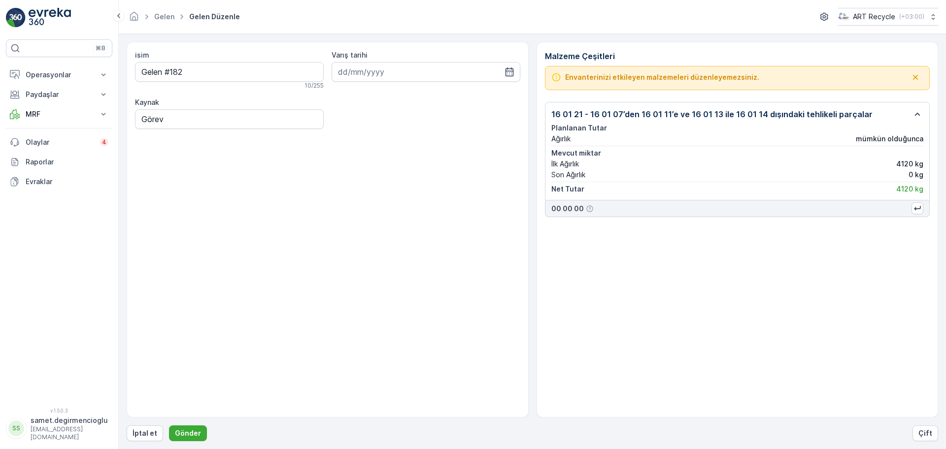
click at [865, 138] on p "mümkün olduğunca" at bounding box center [889, 139] width 67 height 10
drag, startPoint x: 864, startPoint y: 139, endPoint x: 945, endPoint y: 137, distance: 81.3
click at [945, 137] on form "isim Gelen #182 10 / 255 Varış tarihi Kaynak Görev Malzeme Çeşitleri Envanterin…" at bounding box center [532, 241] width 827 height 415
click at [876, 140] on p "mümkün olduğunca" at bounding box center [889, 139] width 67 height 10
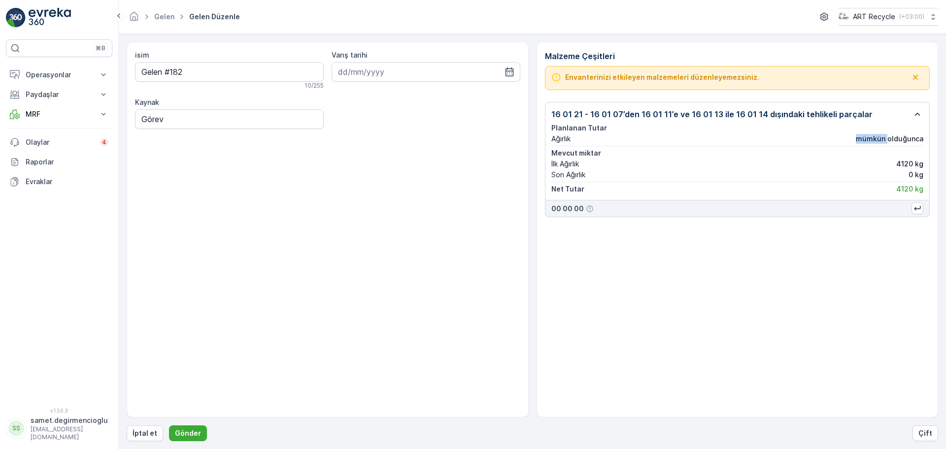
click at [876, 140] on p "mümkün olduğunca" at bounding box center [889, 139] width 67 height 10
click at [889, 143] on p "mümkün olduğunca" at bounding box center [889, 139] width 67 height 10
click at [890, 142] on p "mümkün olduğunca" at bounding box center [889, 139] width 67 height 10
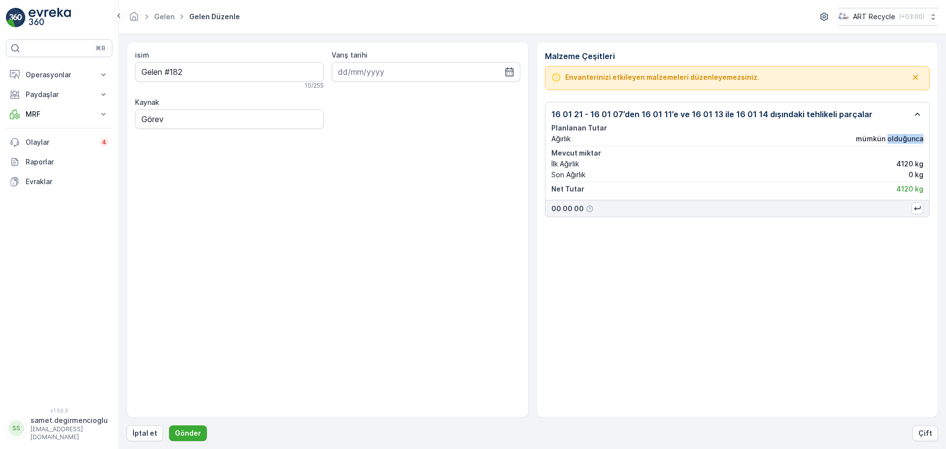
click at [890, 142] on p "mümkün olduğunca" at bounding box center [889, 139] width 67 height 10
click at [888, 139] on p "mümkün olduğunca" at bounding box center [889, 139] width 67 height 10
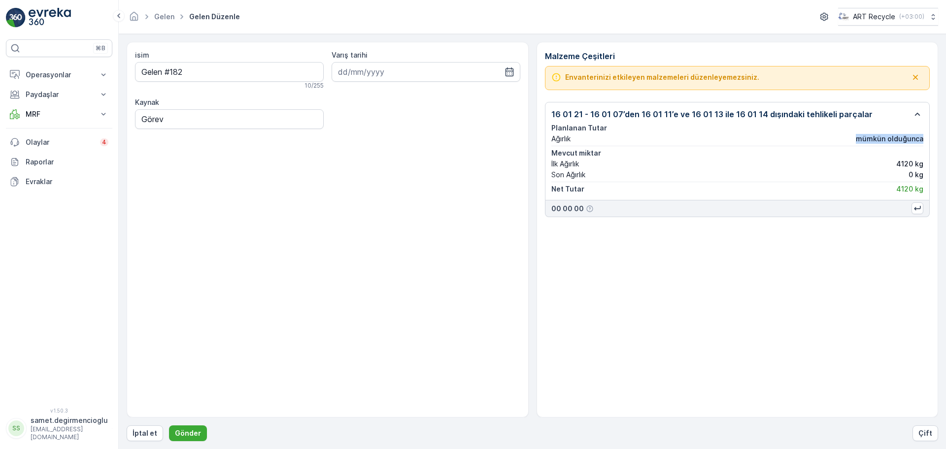
click at [888, 139] on p "mümkün olduğunca" at bounding box center [889, 139] width 67 height 10
click at [884, 137] on p "mümkün olduğunca" at bounding box center [889, 139] width 67 height 10
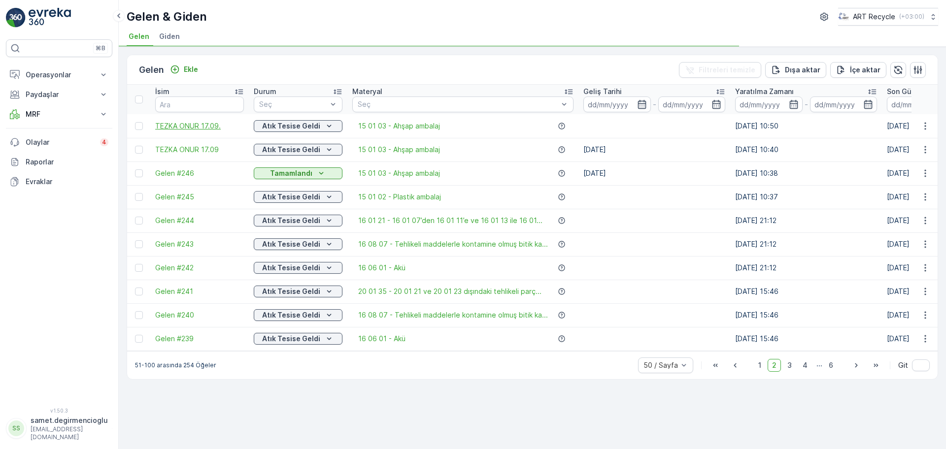
click at [203, 121] on span "TEZKA ONUR 17.09." at bounding box center [199, 126] width 89 height 10
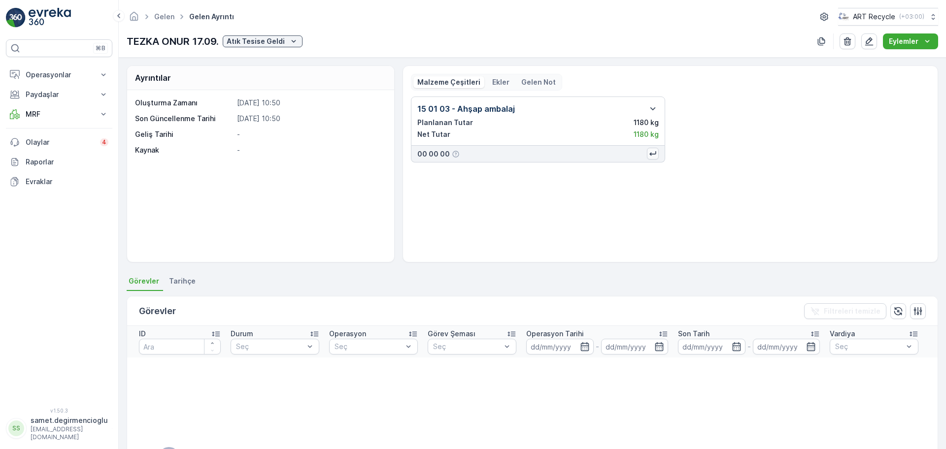
click at [656, 152] on icon "button" at bounding box center [653, 154] width 10 height 10
click at [665, 166] on p "Ağırlık Notunu Düzenle :" at bounding box center [690, 171] width 81 height 10
click at [729, 180] on p "İlk veya son ağırlıklar elle girildi." at bounding box center [704, 181] width 109 height 8
click at [611, 186] on div "15 01 03 - Ahşap ambalaj Planlanan Tutar 1180 kg Net Tutar 1180 kg 00 00 00" at bounding box center [670, 176] width 519 height 158
click at [650, 107] on icon "button" at bounding box center [653, 109] width 12 height 12
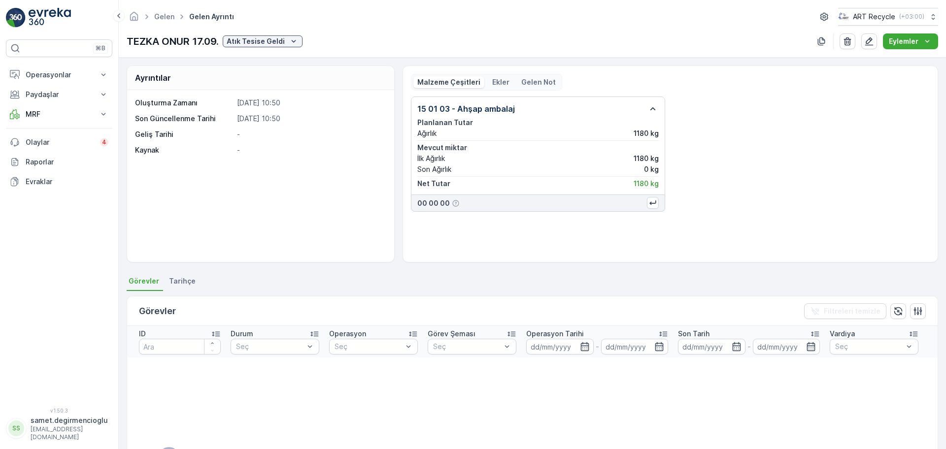
click at [578, 124] on p "Planlanan Tutar" at bounding box center [537, 123] width 241 height 10
click at [548, 82] on p "Gelen Not" at bounding box center [538, 82] width 34 height 10
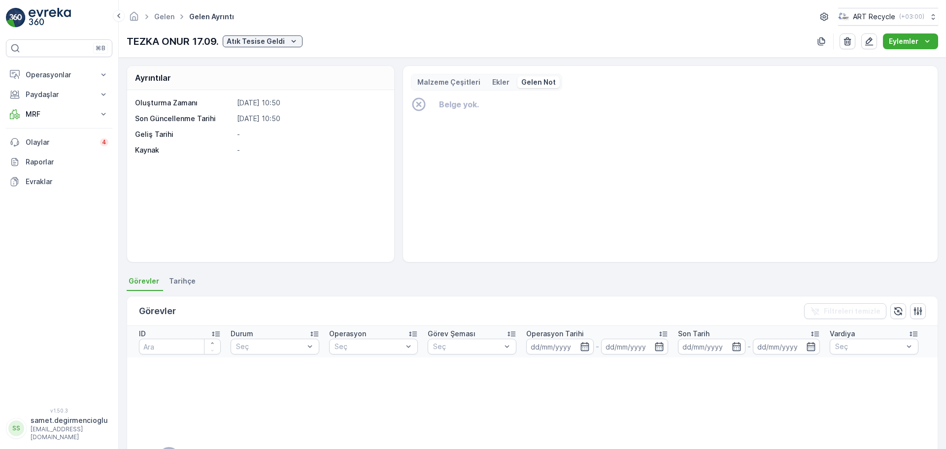
click at [465, 77] on p "Malzeme Çeşitleri" at bounding box center [448, 82] width 63 height 10
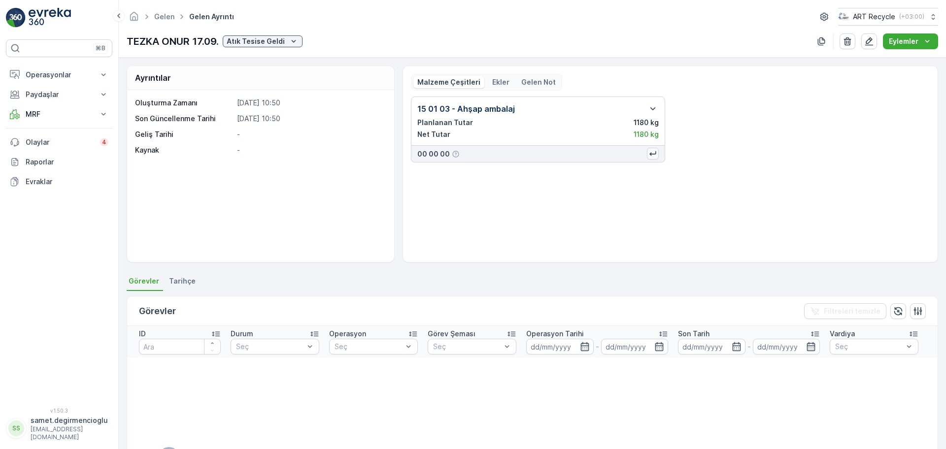
click at [649, 153] on icon "button" at bounding box center [652, 153] width 6 height 4
click at [674, 174] on p "Ağırlık Notunu Düzenle :" at bounding box center [690, 171] width 81 height 10
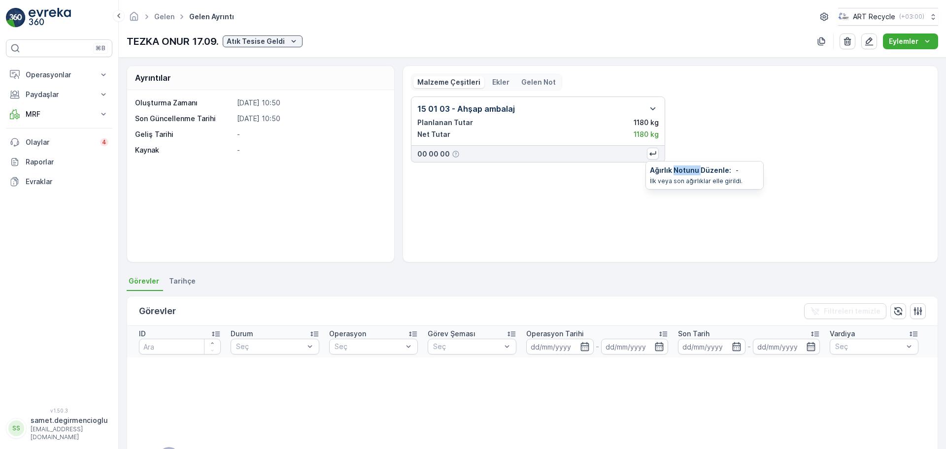
click at [676, 173] on p "Ağırlık Notunu Düzenle :" at bounding box center [690, 171] width 81 height 10
click at [867, 36] on icon "button" at bounding box center [869, 41] width 10 height 10
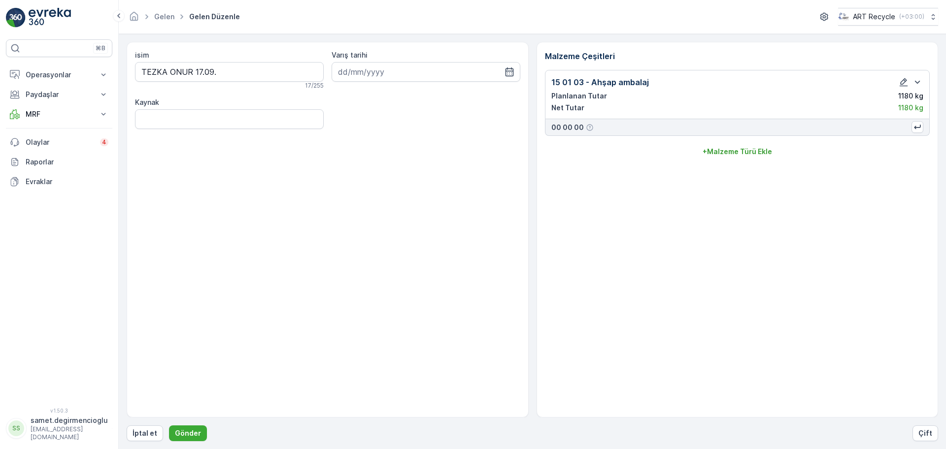
click at [735, 127] on div "00 00 00" at bounding box center [737, 127] width 385 height 17
click at [904, 78] on icon "button" at bounding box center [903, 82] width 10 height 10
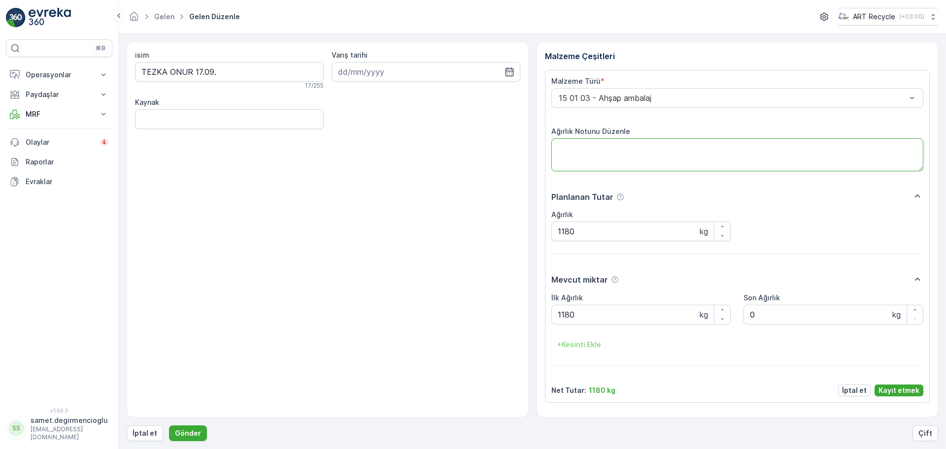
click at [712, 156] on textarea "Ağırlık Notunu Düzenle" at bounding box center [737, 154] width 372 height 33
click at [442, 182] on div "isim TEZKA ONUR 17.09. 17 / 255 Varış tarihi Kaynak" at bounding box center [328, 230] width 402 height 376
click at [625, 150] on textarea "Ağırlık Notunu Düzenle" at bounding box center [737, 154] width 372 height 33
type textarea "DENEME"
click at [894, 386] on p "Kayıt etmek" at bounding box center [898, 391] width 41 height 10
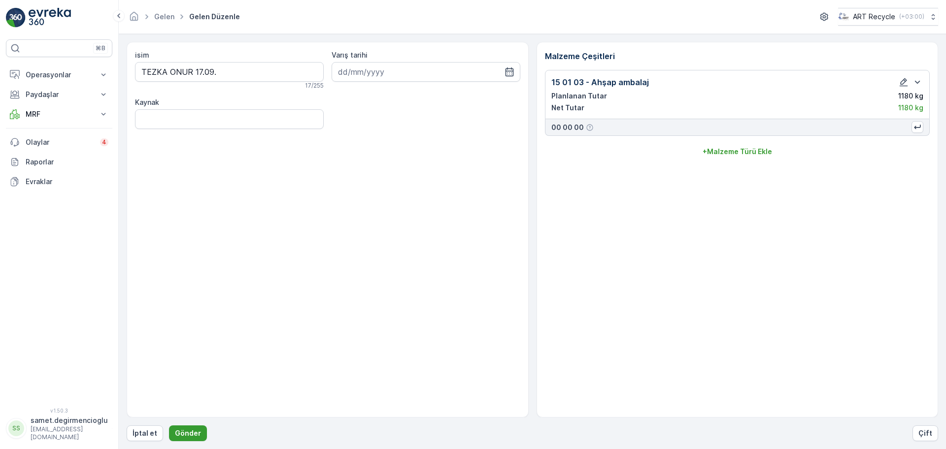
click at [196, 435] on p "Gönder" at bounding box center [188, 434] width 26 height 10
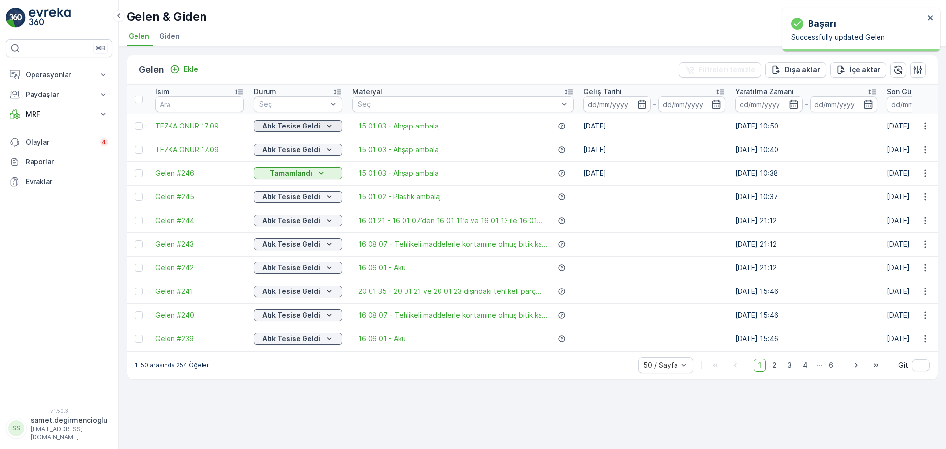
click at [296, 126] on p "Atık Tesise Geldi" at bounding box center [291, 126] width 58 height 10
click at [300, 178] on span "Ayrıştırma Tamamlandı" at bounding box center [296, 182] width 72 height 10
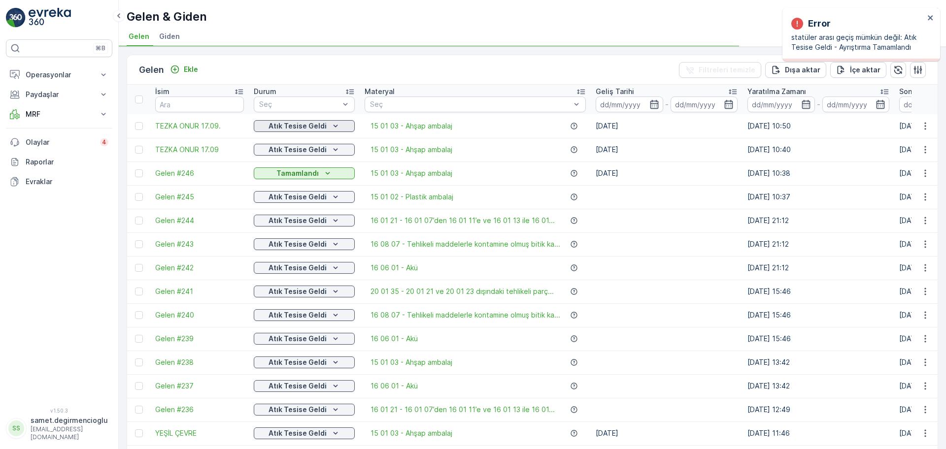
click at [309, 124] on p "Atık Tesise Geldi" at bounding box center [297, 126] width 58 height 10
click at [302, 148] on div "Tamamlandı" at bounding box center [299, 155] width 86 height 14
click at [303, 124] on p "Atık Tesise Geldi" at bounding box center [297, 126] width 58 height 10
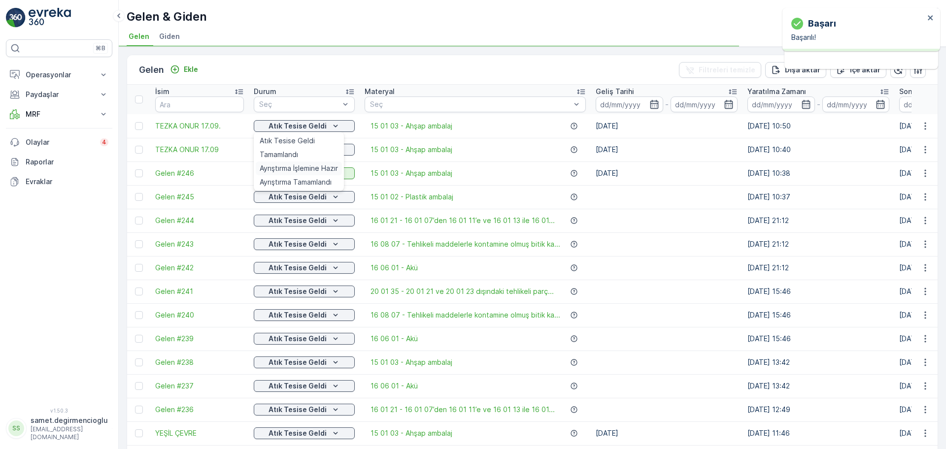
click at [293, 163] on div "Ayrıştırma İşlemine Hazır" at bounding box center [299, 169] width 86 height 14
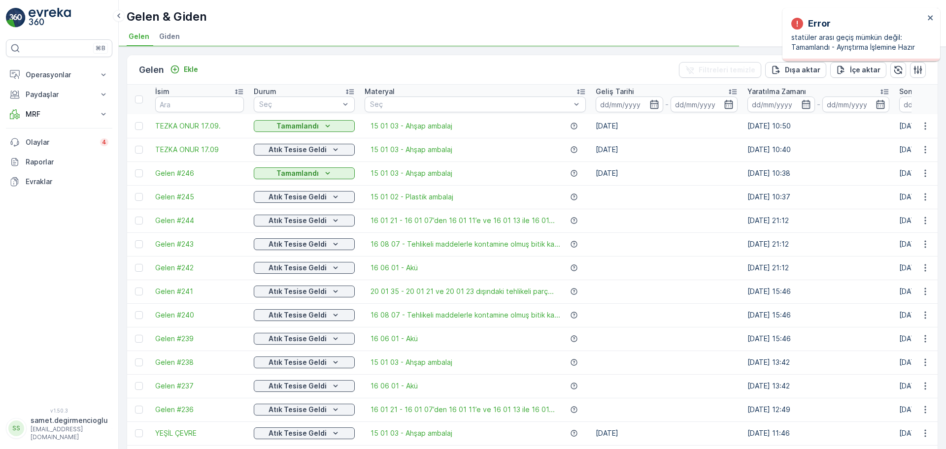
click at [304, 120] on button "Tamamlandı" at bounding box center [304, 126] width 101 height 12
click at [305, 166] on span "Ayrıştırma İşlemine Hazır" at bounding box center [299, 169] width 78 height 10
click at [195, 128] on span "TEZKA ONUR 17.09." at bounding box center [199, 126] width 89 height 10
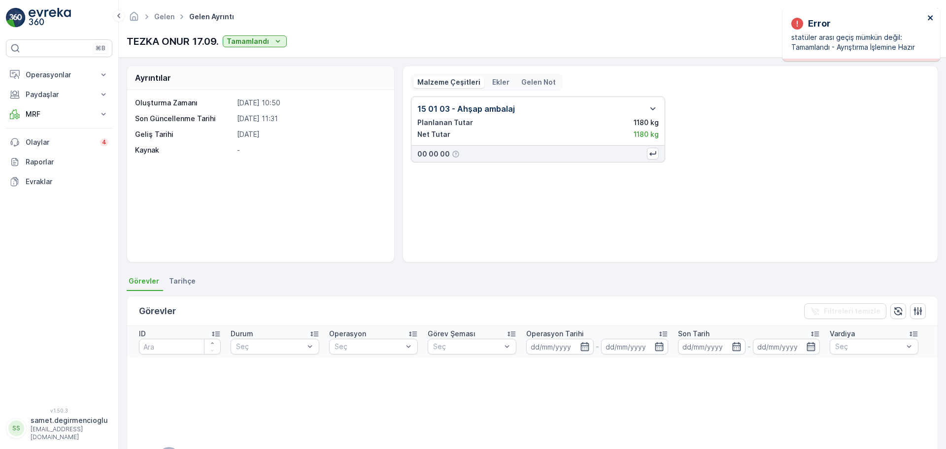
click at [927, 16] on icon "close" at bounding box center [930, 18] width 7 height 8
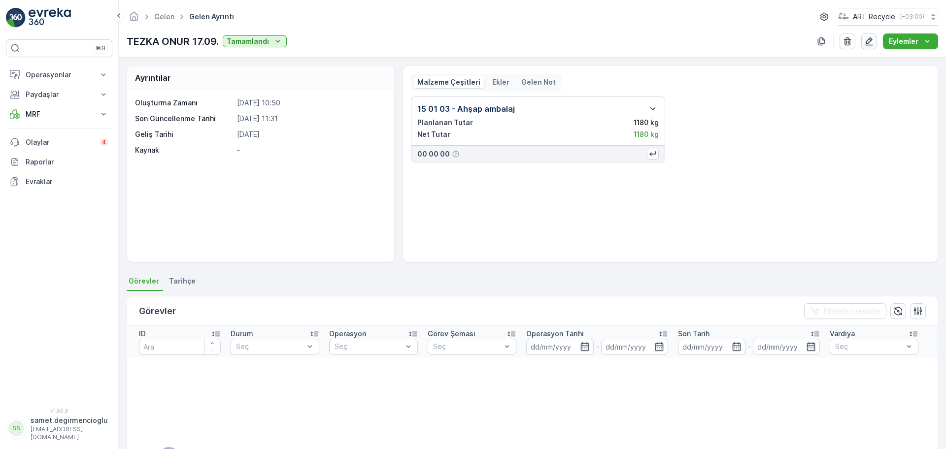
click at [873, 39] on icon "button" at bounding box center [869, 41] width 10 height 10
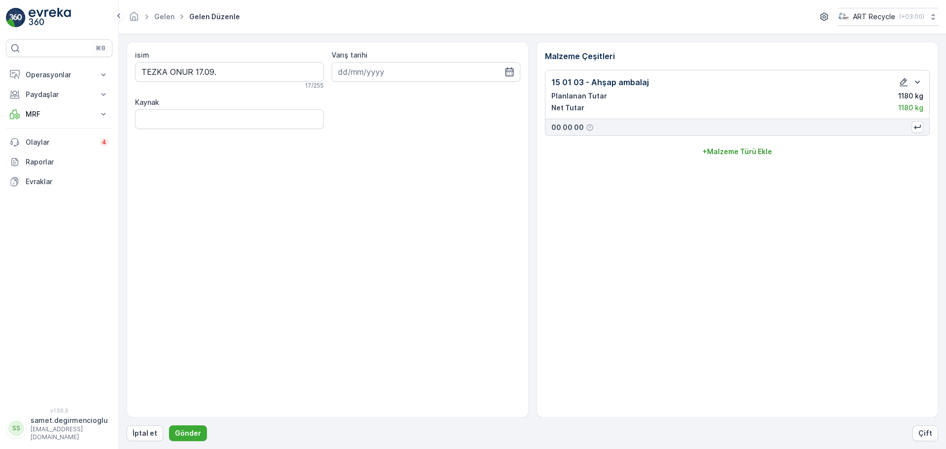
type input "18.09.2025"
click at [903, 80] on icon "button" at bounding box center [903, 82] width 8 height 8
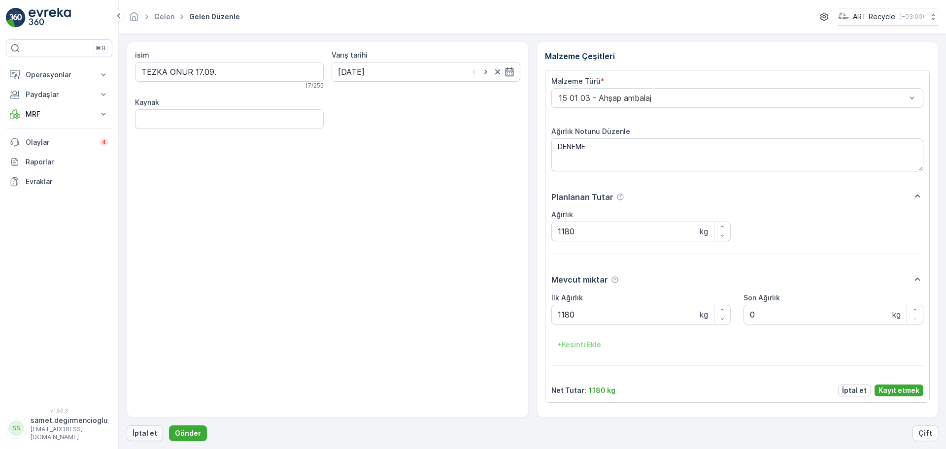
click at [144, 429] on p "İptal et" at bounding box center [145, 434] width 25 height 10
click at [142, 426] on button "İptal et" at bounding box center [145, 434] width 36 height 16
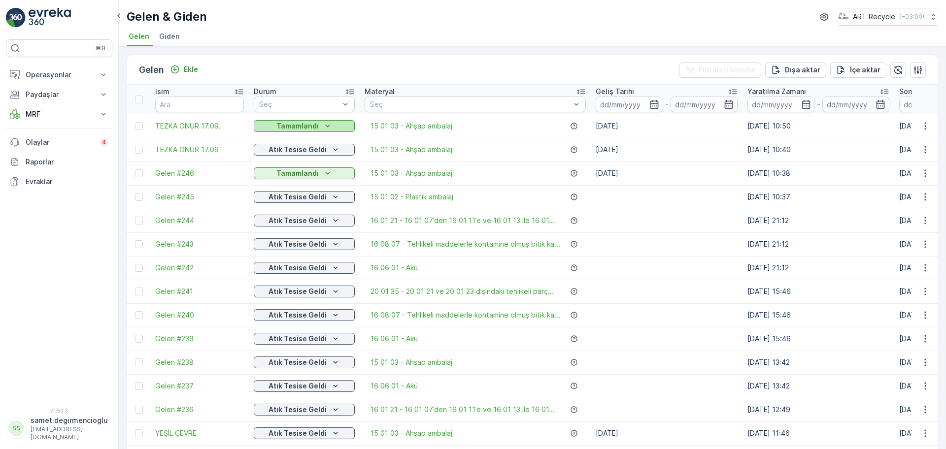
click at [312, 120] on button "Tamamlandı" at bounding box center [304, 126] width 101 height 12
click at [296, 164] on span "Ayrıştırma İşlemine Hazır" at bounding box center [299, 169] width 78 height 10
click at [315, 123] on p "Tamamlandı" at bounding box center [297, 126] width 42 height 10
click at [188, 127] on span "TEZKA ONUR 17.09." at bounding box center [199, 126] width 89 height 10
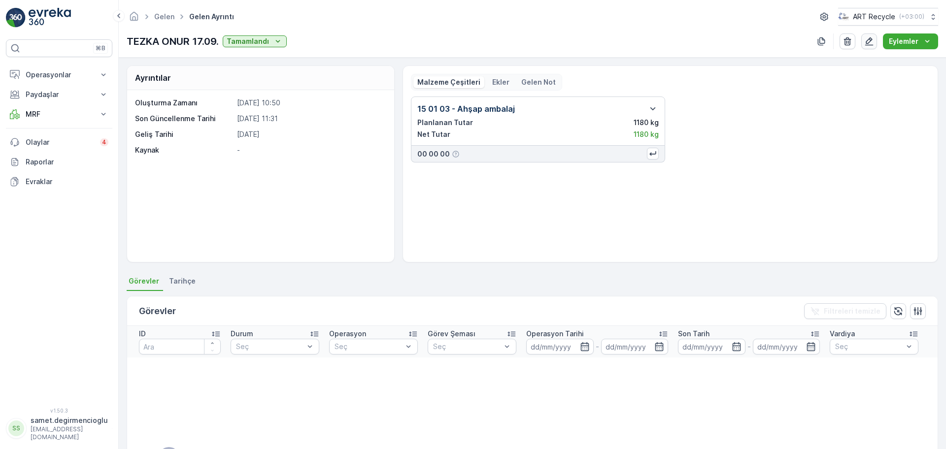
click at [873, 37] on icon "button" at bounding box center [869, 41] width 10 height 10
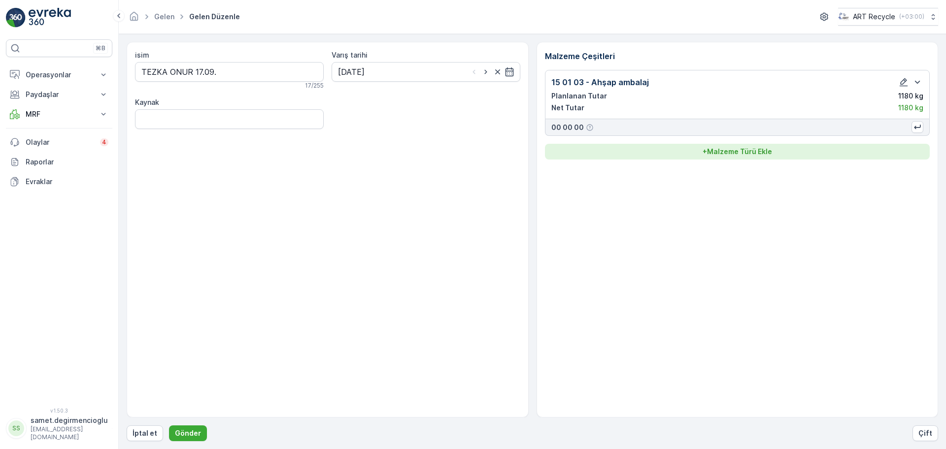
click at [753, 154] on p "+ Malzeme Türü Ekle" at bounding box center [736, 152] width 69 height 10
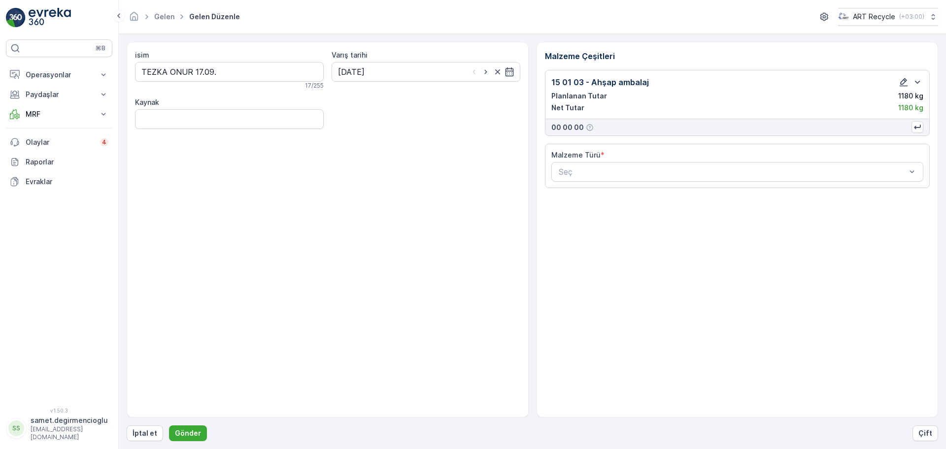
click at [901, 82] on icon "button" at bounding box center [903, 82] width 10 height 10
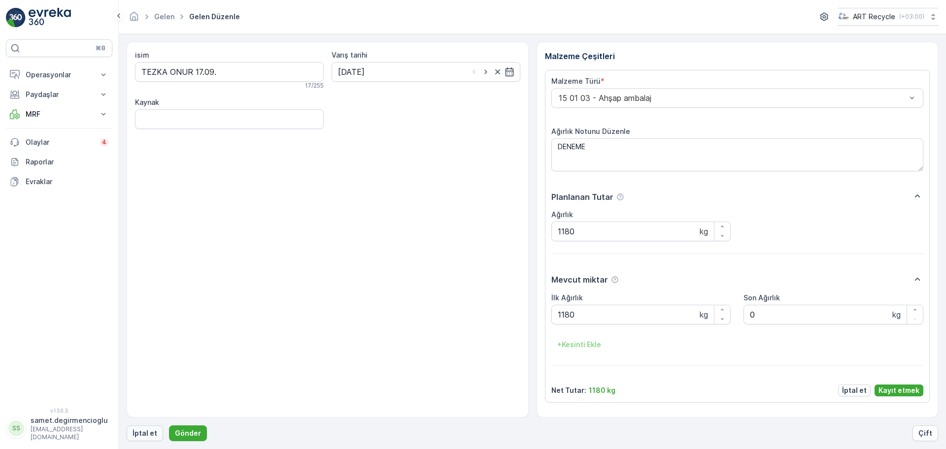
click at [137, 435] on p "İptal et" at bounding box center [145, 434] width 25 height 10
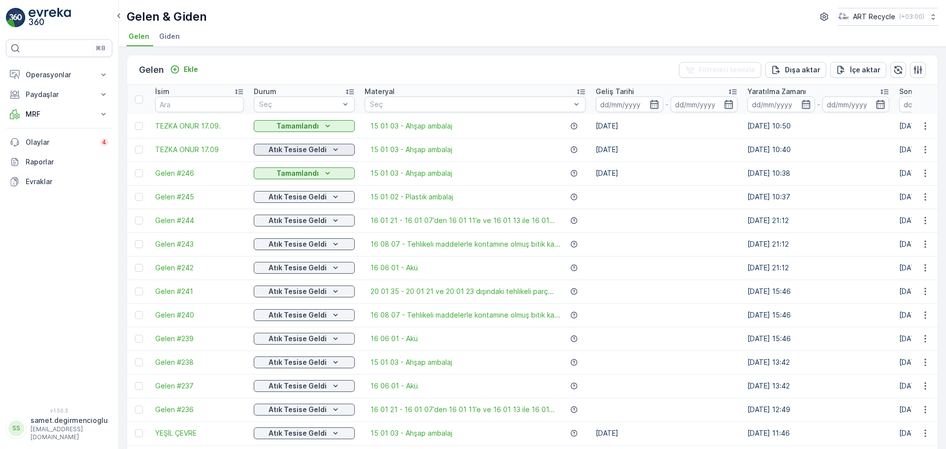
click at [334, 150] on icon "Atık Tesise Geldi" at bounding box center [336, 150] width 10 height 10
click at [320, 182] on div "Tamamlandı" at bounding box center [299, 178] width 86 height 14
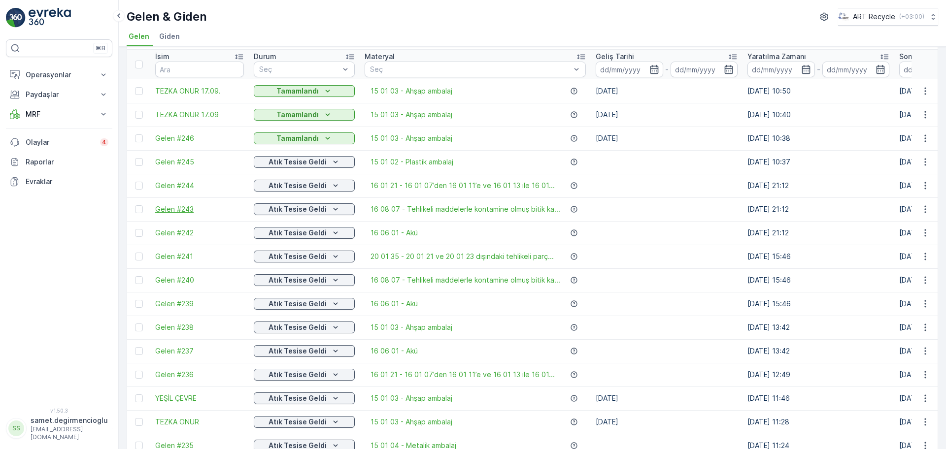
scroll to position [62, 0]
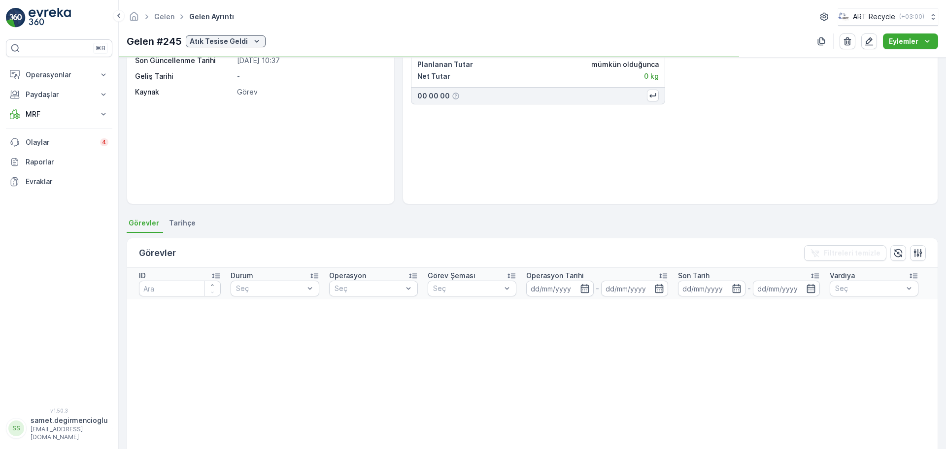
scroll to position [123, 0]
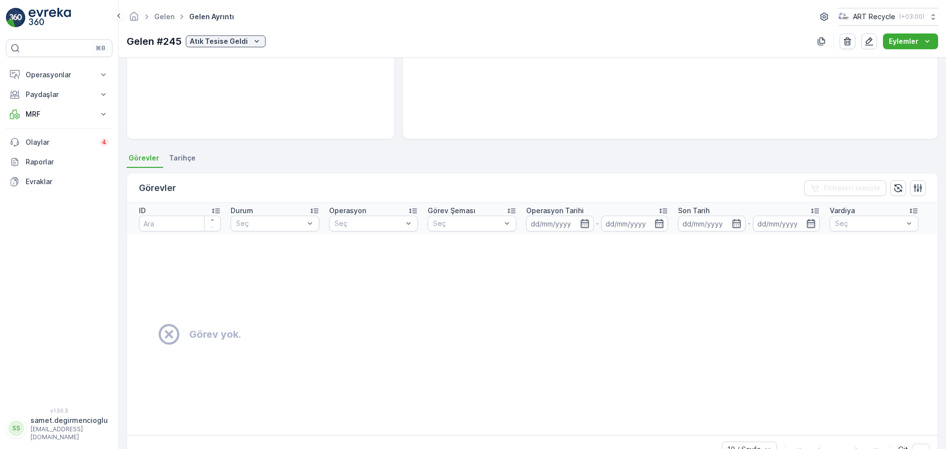
click at [192, 160] on li "Tarihçe" at bounding box center [183, 159] width 33 height 17
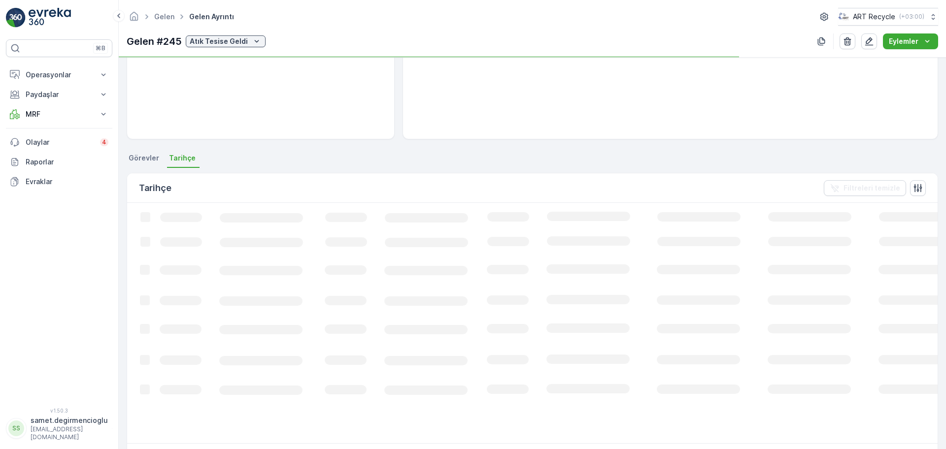
click at [155, 160] on span "Görevler" at bounding box center [144, 158] width 31 height 10
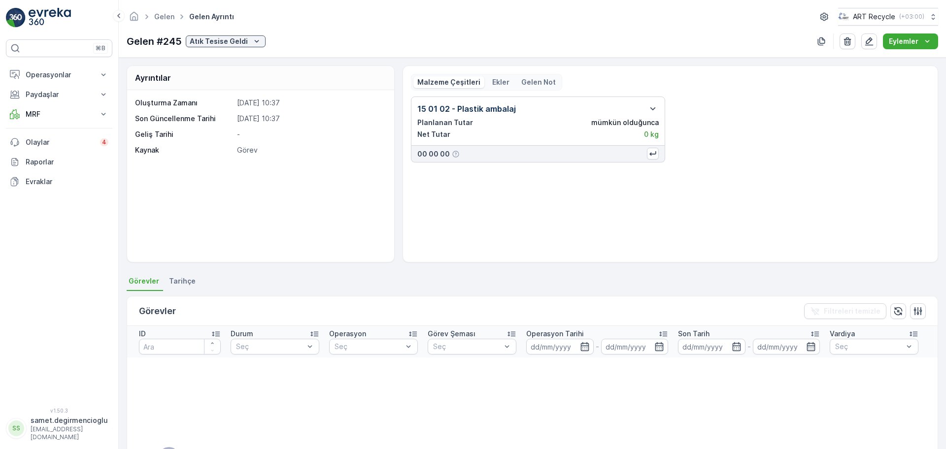
click at [183, 276] on span "Tarihçe" at bounding box center [182, 281] width 27 height 10
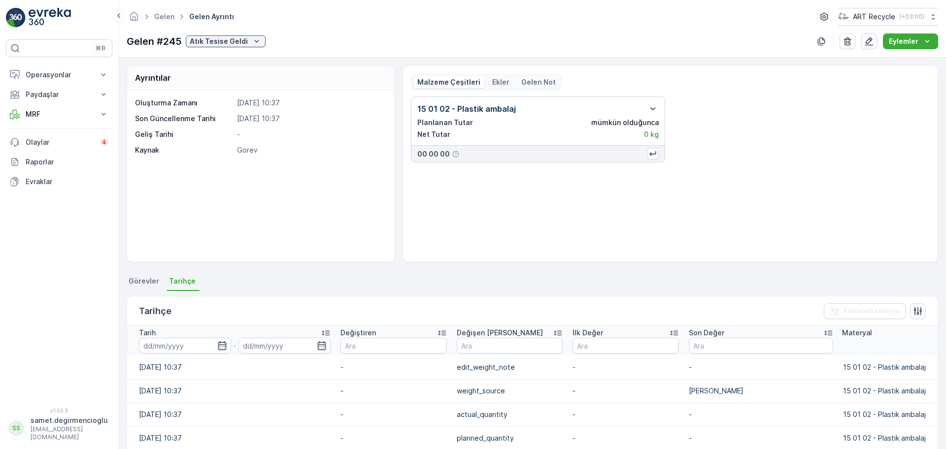
click at [147, 284] on span "Görevler" at bounding box center [144, 281] width 31 height 10
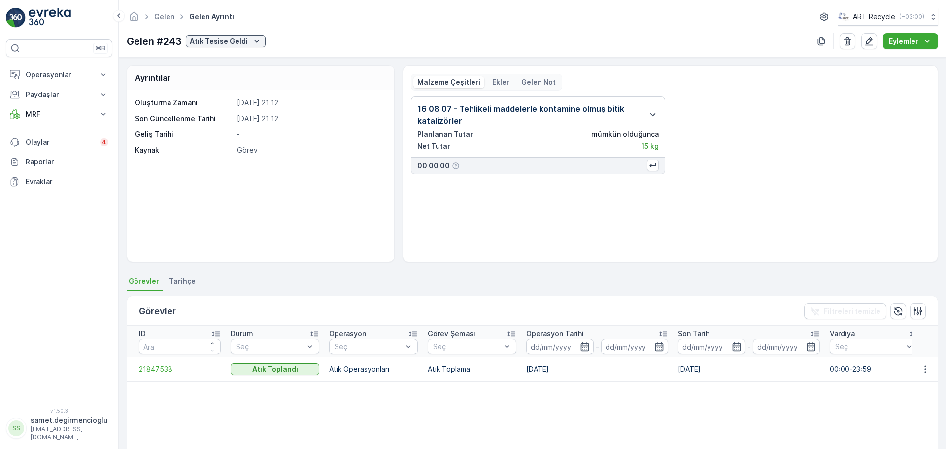
click at [161, 358] on td "21847538" at bounding box center [176, 370] width 99 height 24
click at [160, 365] on span "21847538" at bounding box center [180, 370] width 82 height 10
